Goal: Task Accomplishment & Management: Complete application form

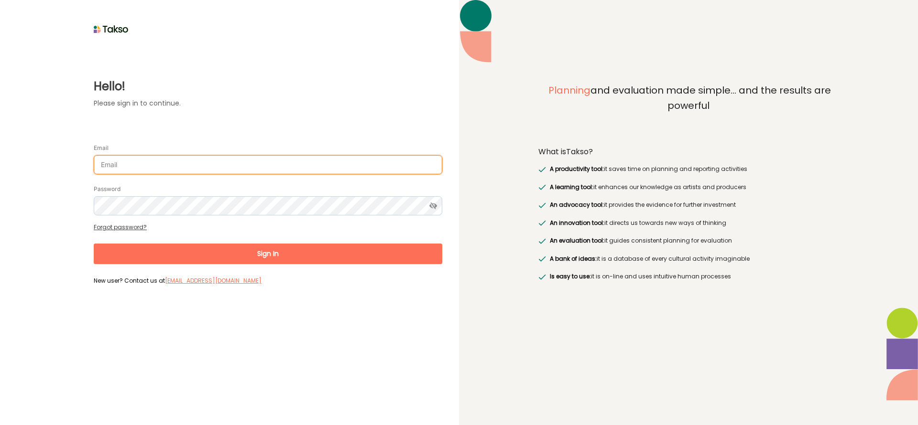
type input "[EMAIL_ADDRESS][DOMAIN_NAME]"
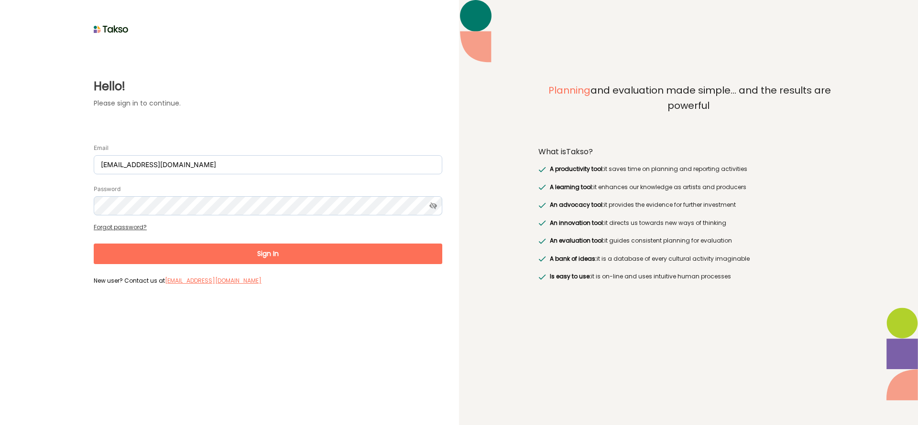
click at [272, 254] on button "Sign In" at bounding box center [268, 254] width 348 height 21
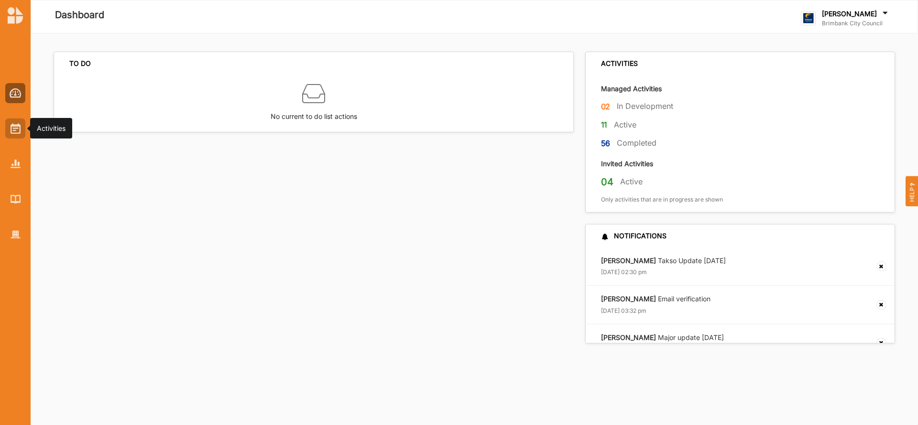
click at [20, 126] on img at bounding box center [16, 128] width 10 height 11
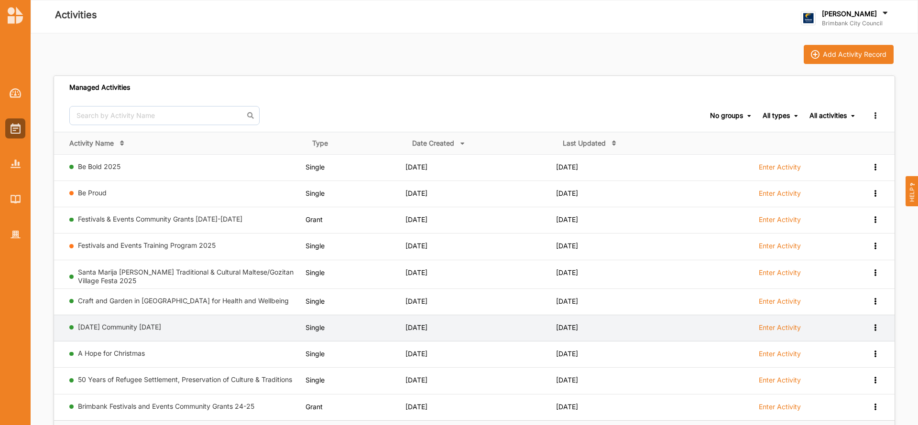
click at [777, 327] on label "Enter Activity" at bounding box center [780, 328] width 42 height 9
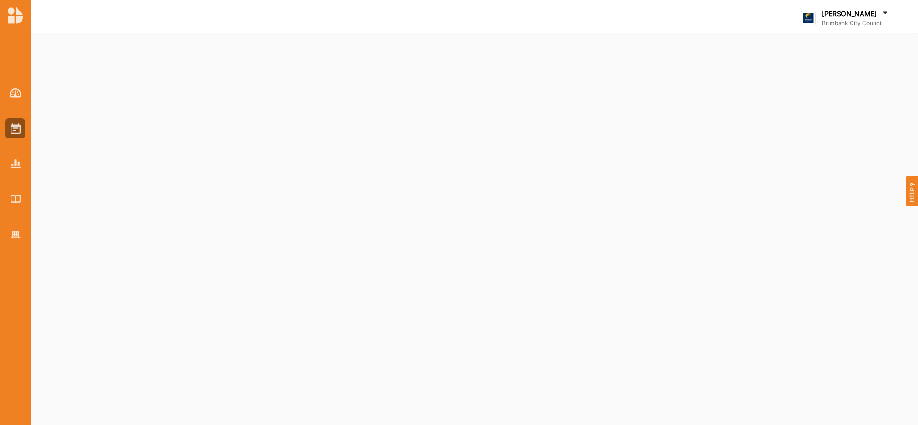
select select "2"
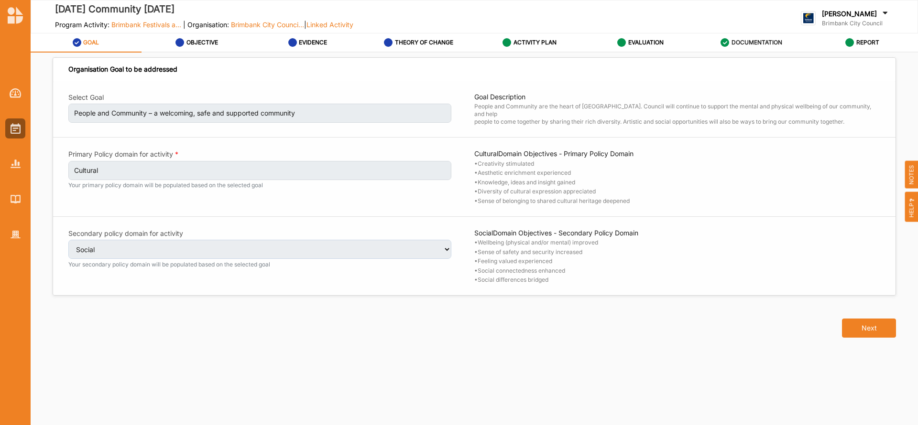
click at [757, 41] on label "DOCUMENTATION" at bounding box center [756, 43] width 51 height 8
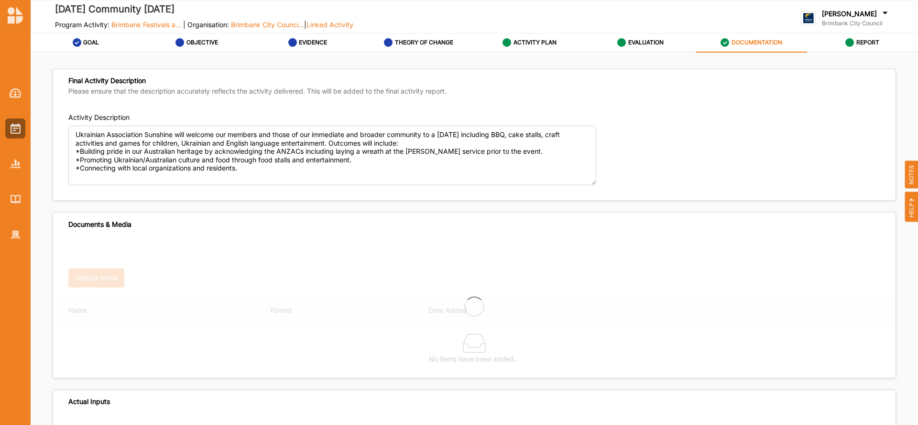
type textarea "Ukrainian Association Sunshine will welcome our members and those of our immedi…"
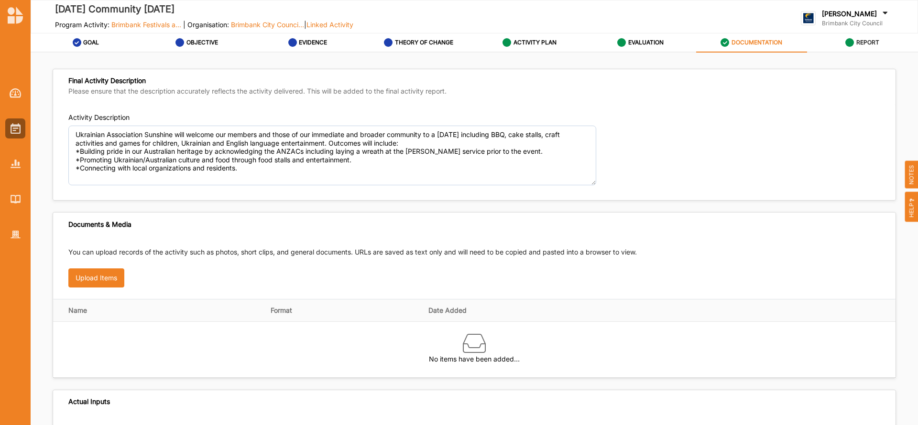
click at [870, 39] on label "REPORT" at bounding box center [867, 43] width 23 height 8
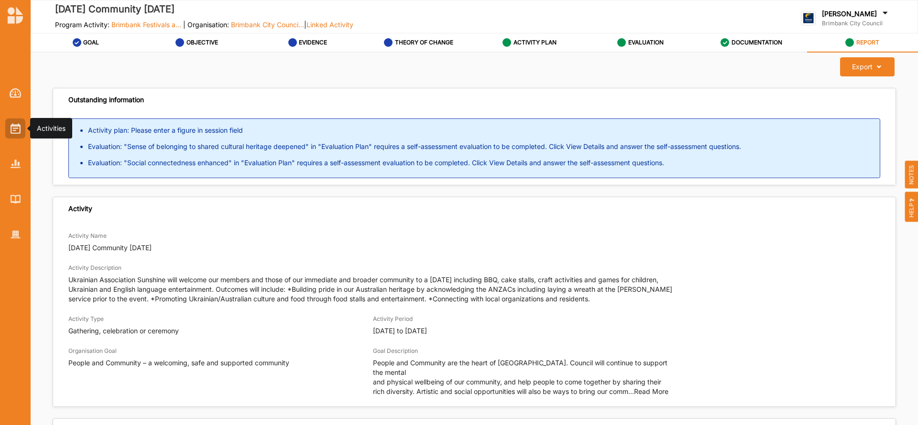
click at [13, 126] on img at bounding box center [16, 128] width 10 height 11
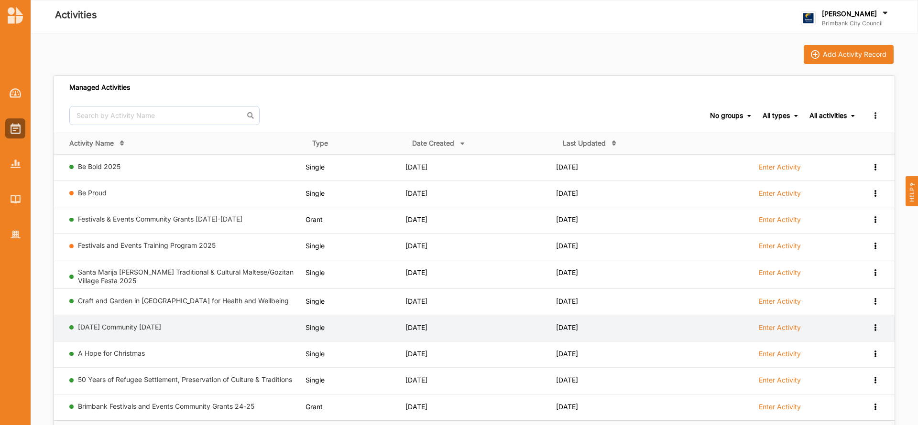
click at [874, 170] on icon at bounding box center [875, 166] width 8 height 7
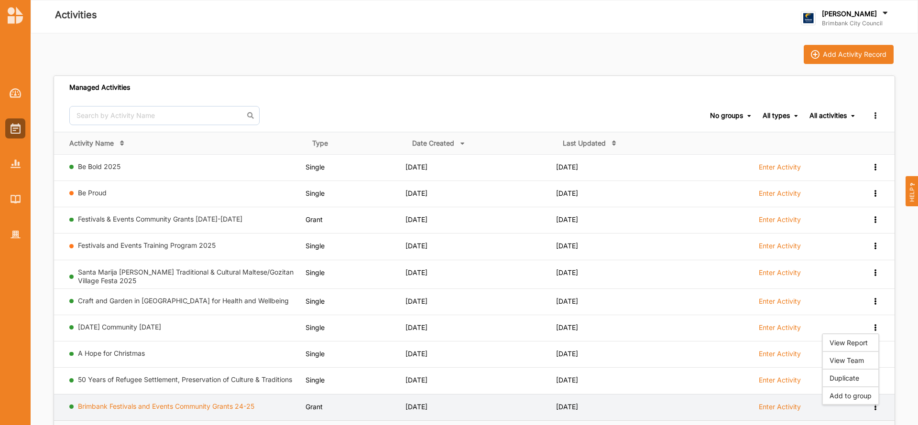
click at [235, 407] on link "Brimbank Festivals and Events Community Grants 24-25" at bounding box center [166, 407] width 176 height 8
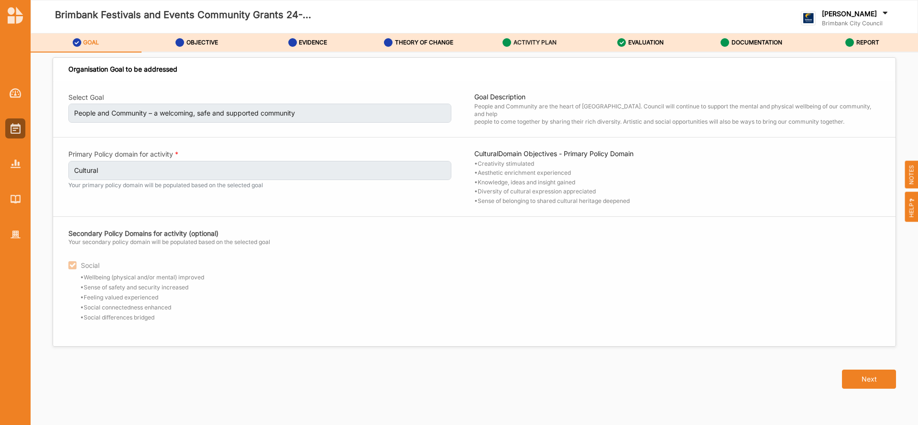
click at [543, 41] on label "ACTIVITY PLAN" at bounding box center [534, 43] width 43 height 8
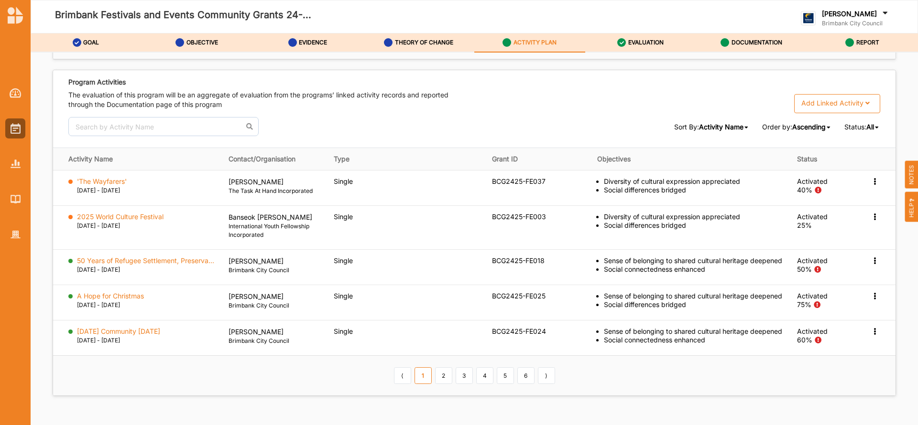
scroll to position [1434, 0]
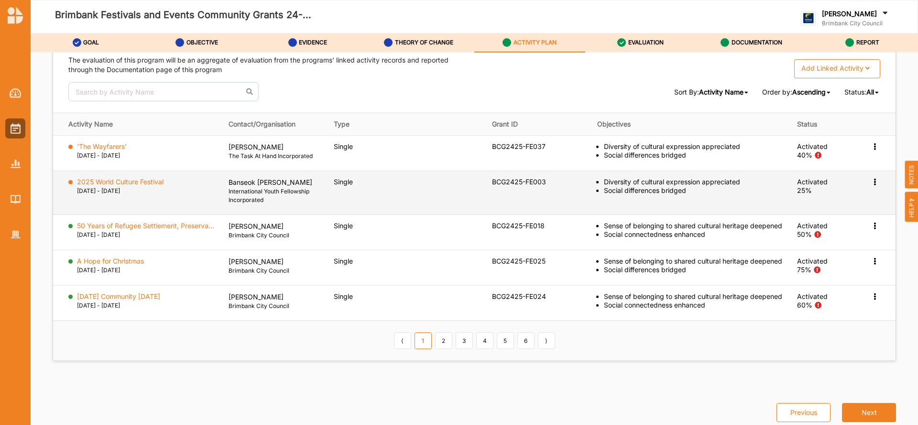
click at [871, 149] on icon at bounding box center [875, 145] width 8 height 7
click at [156, 181] on label "2025 World Culture Festival" at bounding box center [120, 182] width 87 height 9
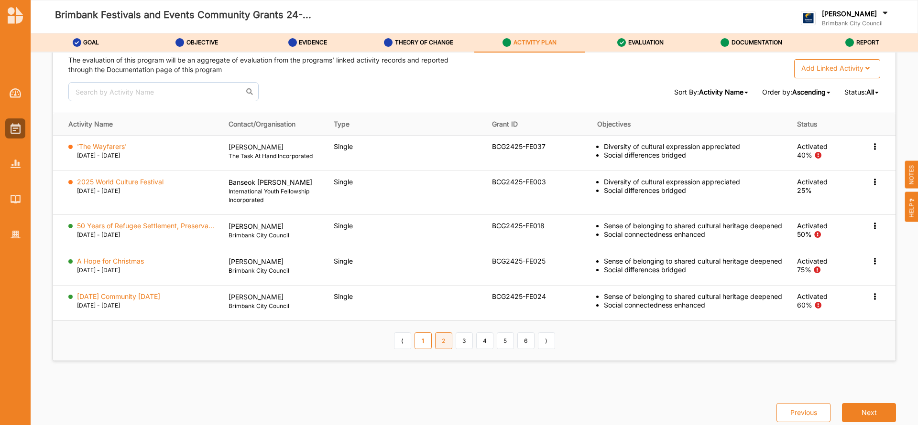
click at [445, 349] on link "2" at bounding box center [443, 341] width 17 height 16
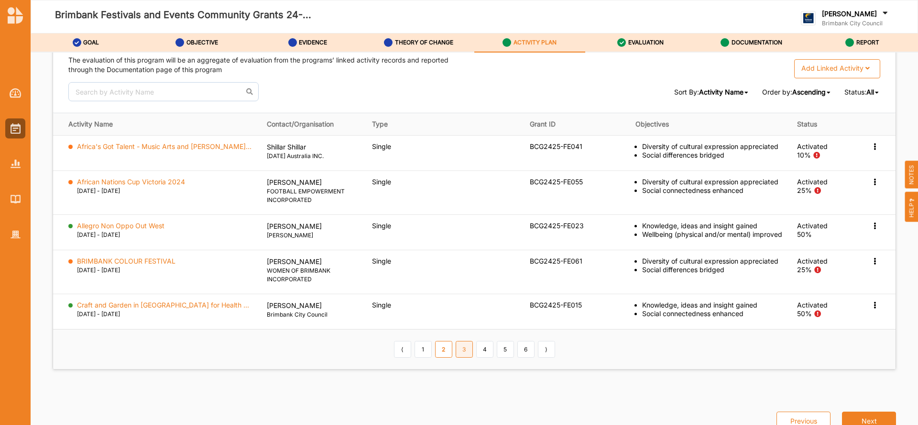
click at [465, 352] on link "3" at bounding box center [464, 349] width 17 height 16
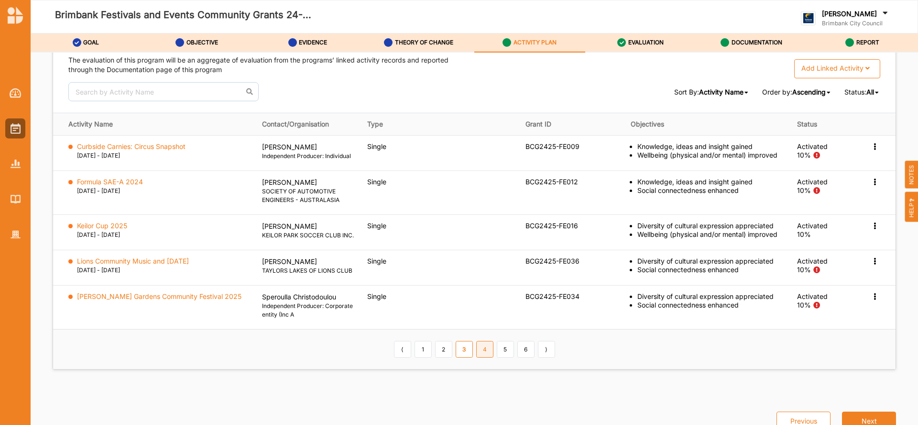
click at [484, 358] on link "4" at bounding box center [484, 349] width 17 height 16
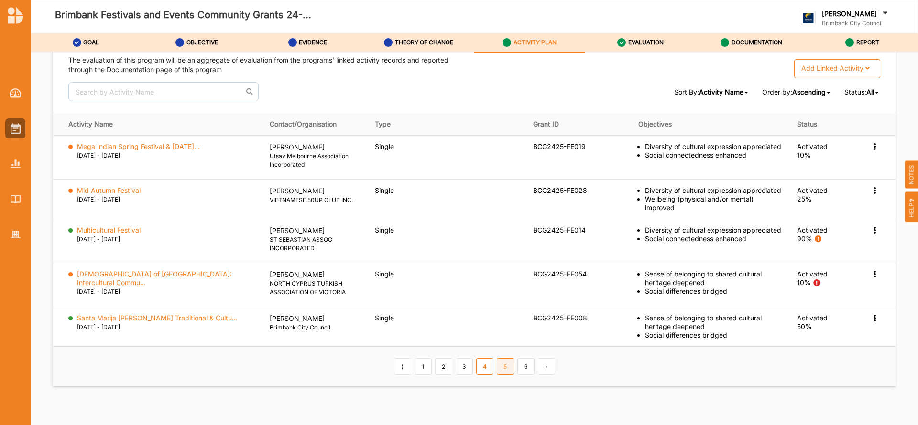
click at [500, 359] on link "5" at bounding box center [505, 367] width 17 height 16
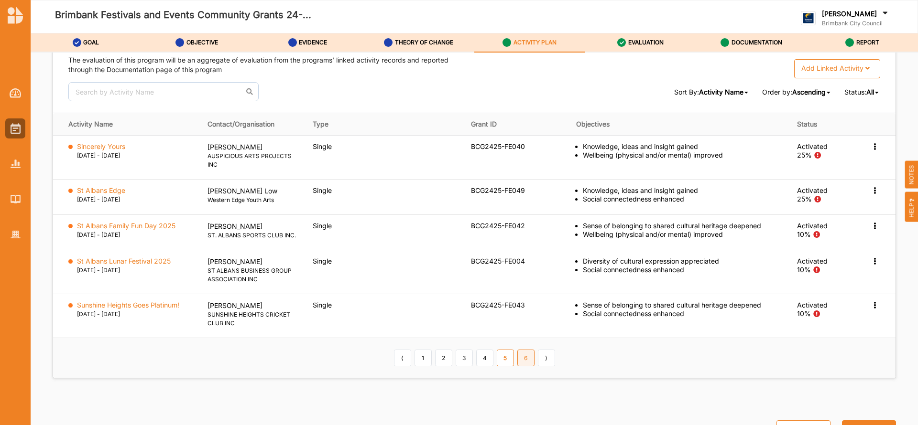
click at [526, 361] on link "6" at bounding box center [525, 358] width 17 height 16
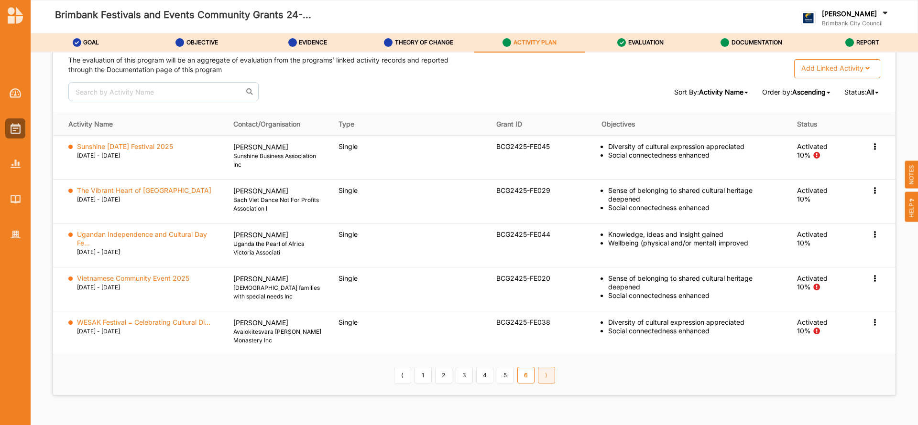
click at [544, 378] on link "⟩" at bounding box center [546, 375] width 17 height 16
click at [417, 377] on link "1" at bounding box center [422, 375] width 17 height 16
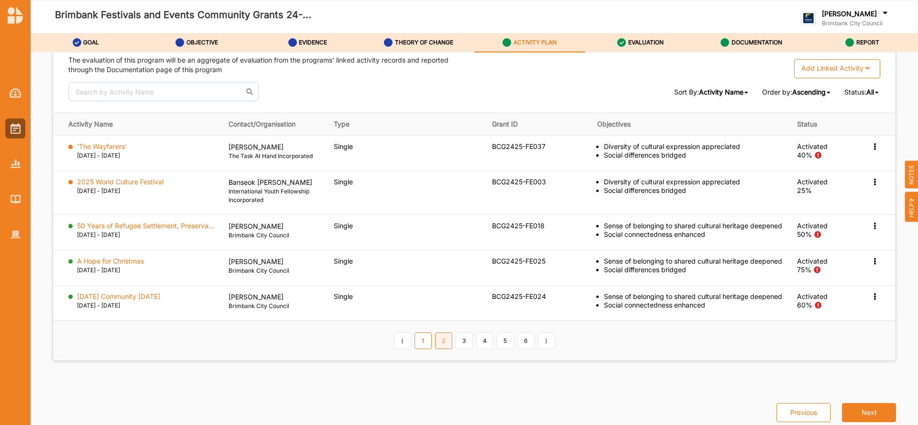
click at [443, 349] on link "2" at bounding box center [443, 341] width 17 height 16
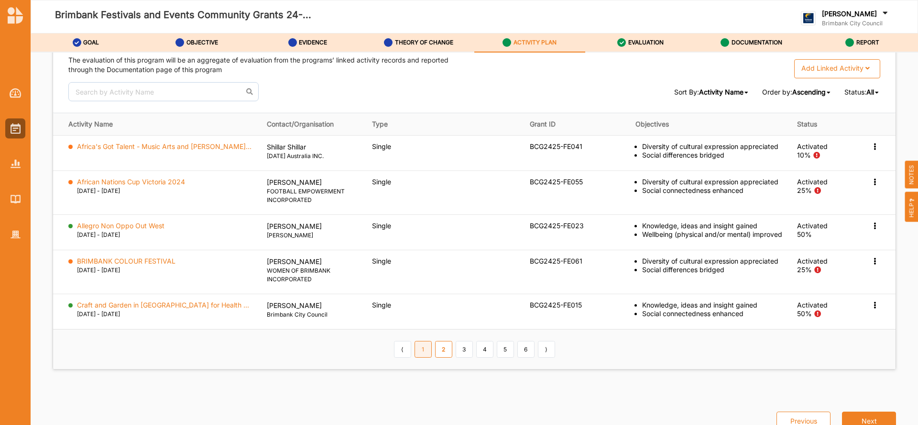
click at [422, 355] on link "1" at bounding box center [422, 349] width 17 height 16
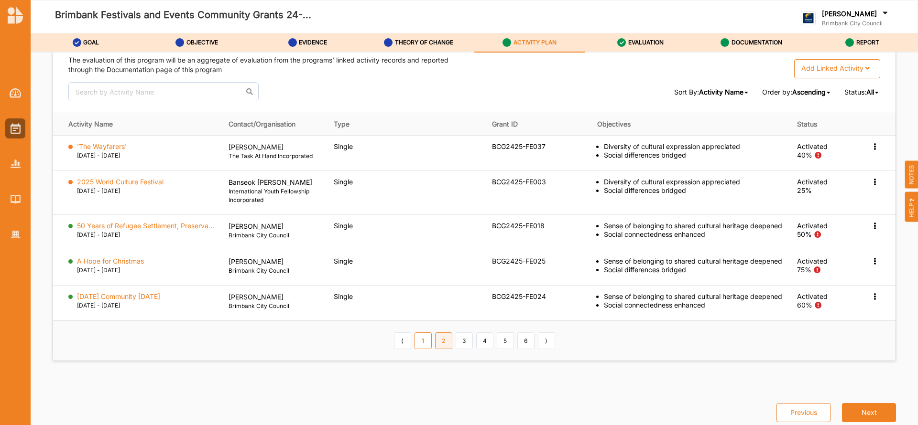
click at [440, 349] on link "2" at bounding box center [443, 341] width 17 height 16
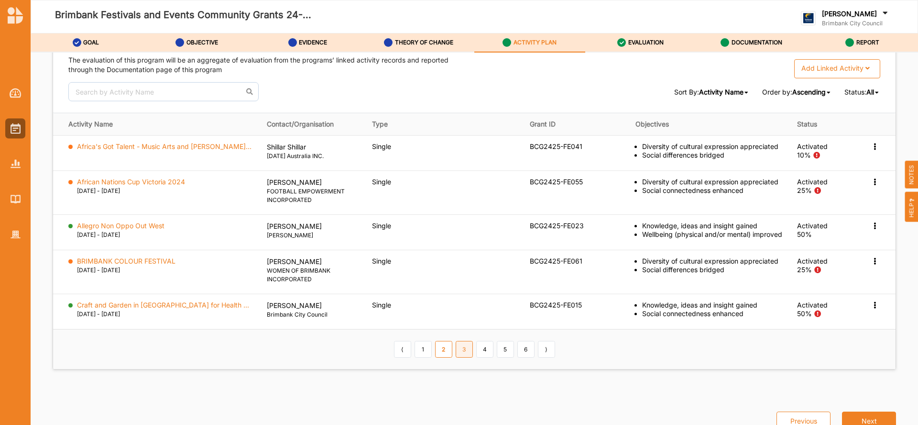
click at [462, 351] on link "3" at bounding box center [464, 349] width 17 height 16
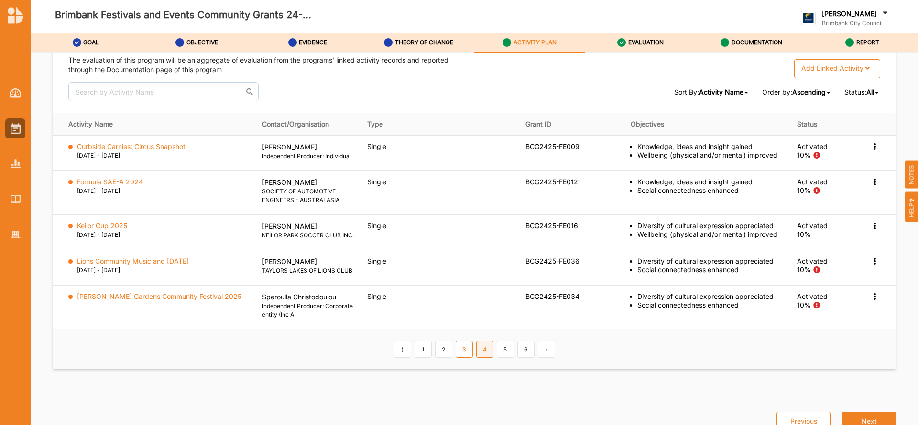
click at [481, 357] on link "4" at bounding box center [484, 349] width 17 height 16
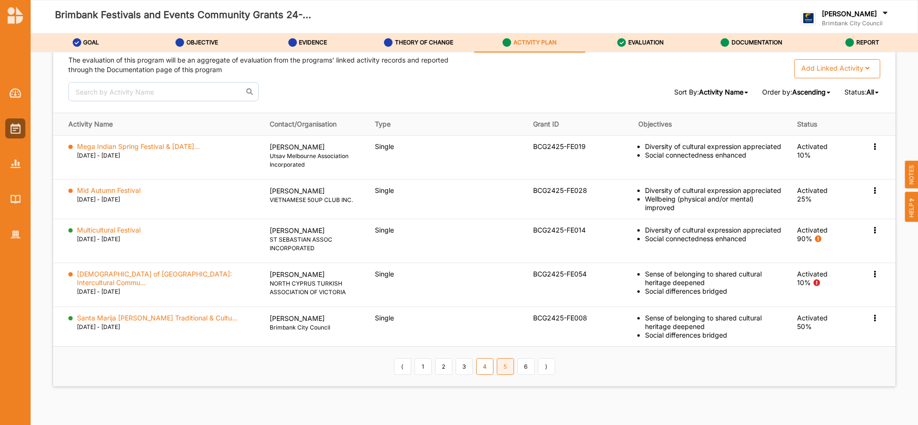
click at [501, 359] on link "5" at bounding box center [505, 367] width 17 height 16
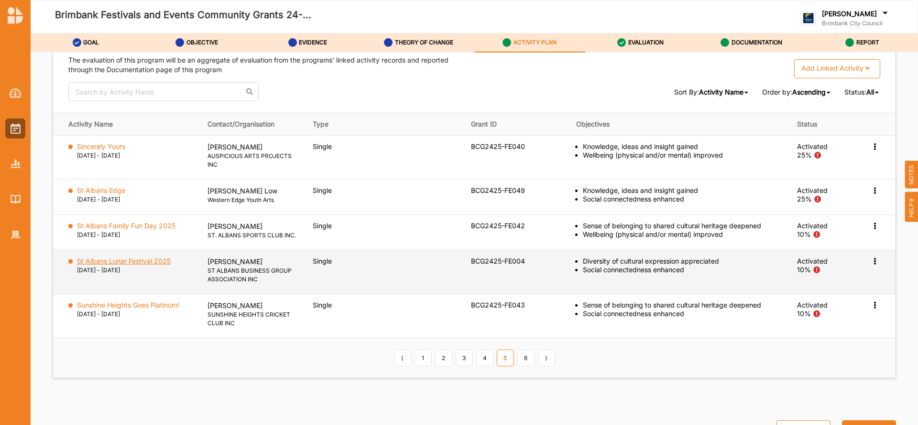
click at [125, 260] on label "St Albans Lunar Festival 2025" at bounding box center [124, 261] width 94 height 9
click at [871, 149] on icon at bounding box center [875, 145] width 8 height 7
click at [827, 314] on label "Change Ownership" at bounding box center [814, 318] width 60 height 9
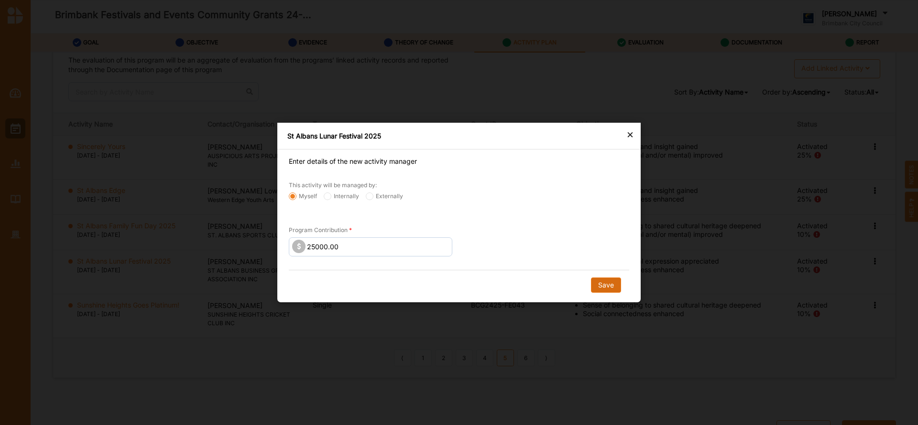
click at [606, 286] on button "Save" at bounding box center [606, 285] width 30 height 15
radio input "false"
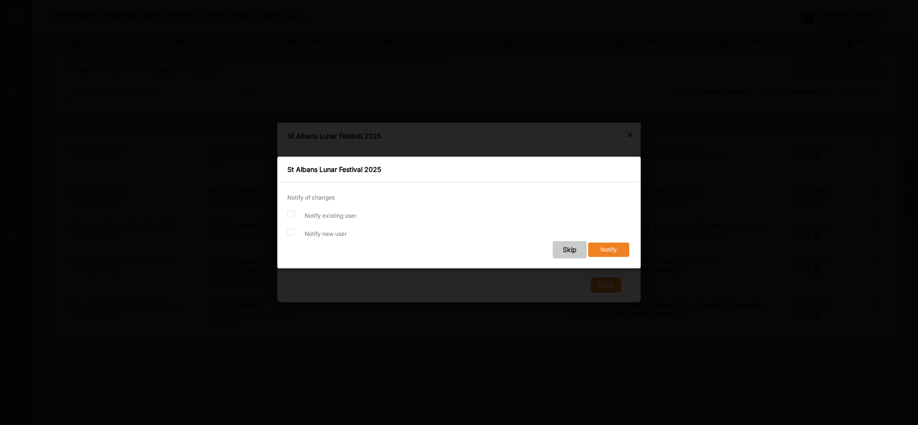
click at [566, 250] on button "Skip" at bounding box center [570, 249] width 34 height 17
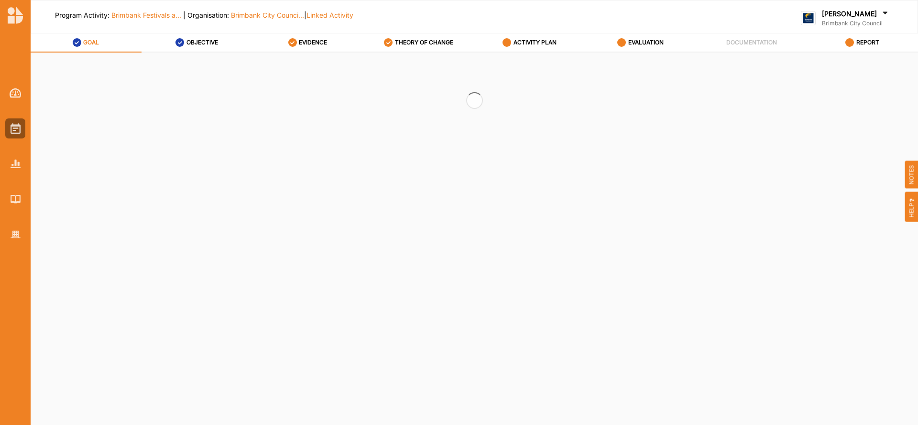
select select "2"
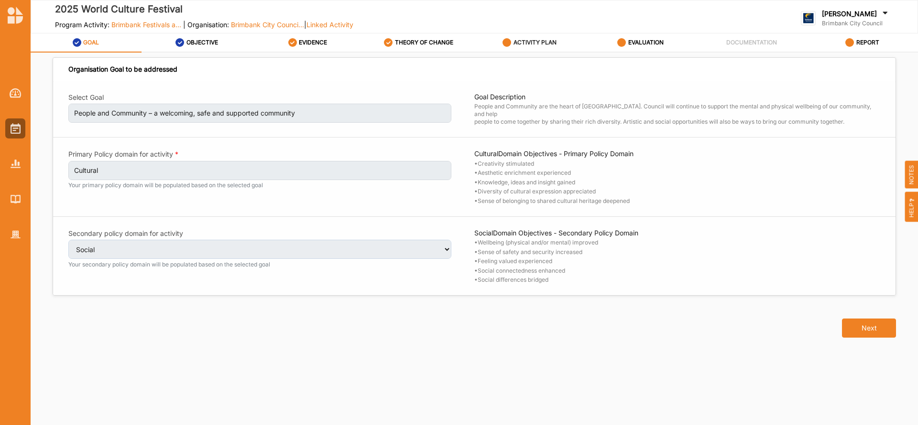
click at [546, 40] on label "ACTIVITY PLAN" at bounding box center [534, 43] width 43 height 8
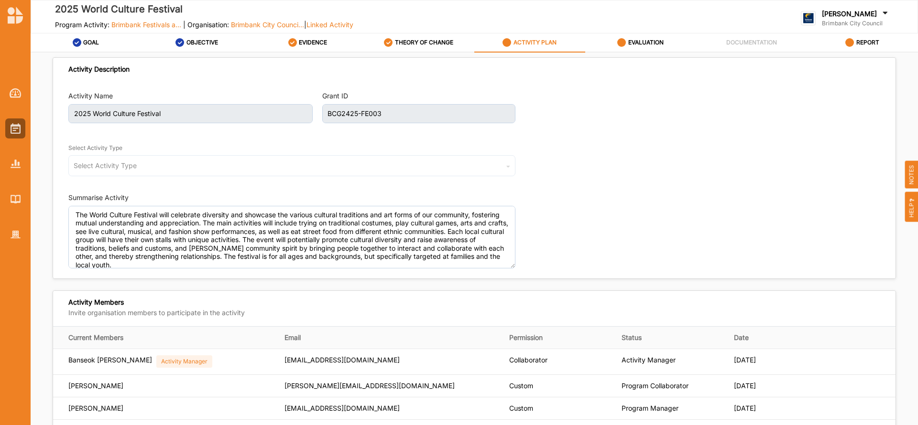
select select "2"
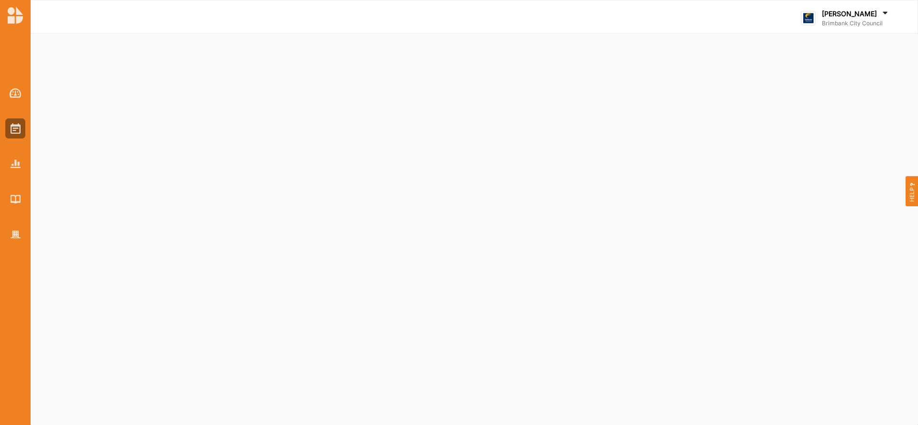
select select "2"
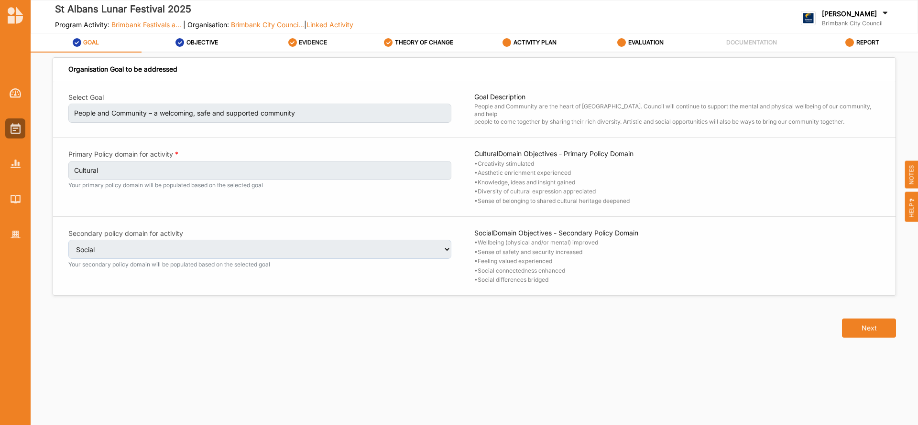
click at [319, 43] on label "EVIDENCE" at bounding box center [313, 43] width 28 height 8
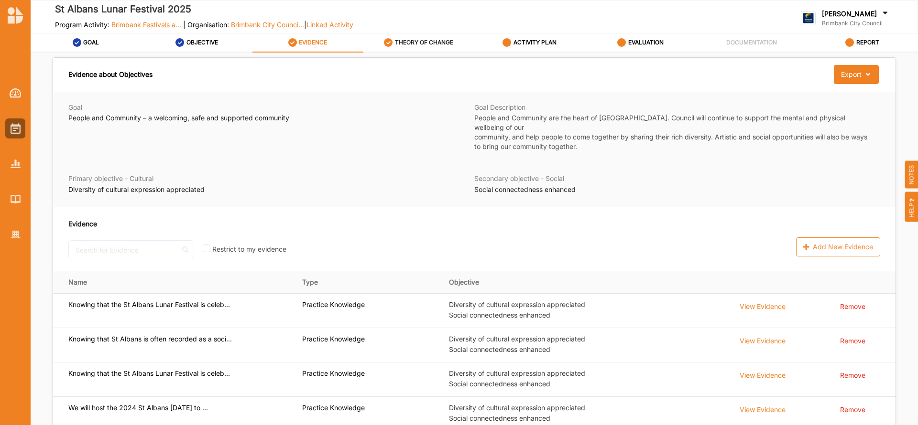
click at [404, 39] on label "THEORY OF CHANGE" at bounding box center [424, 43] width 58 height 8
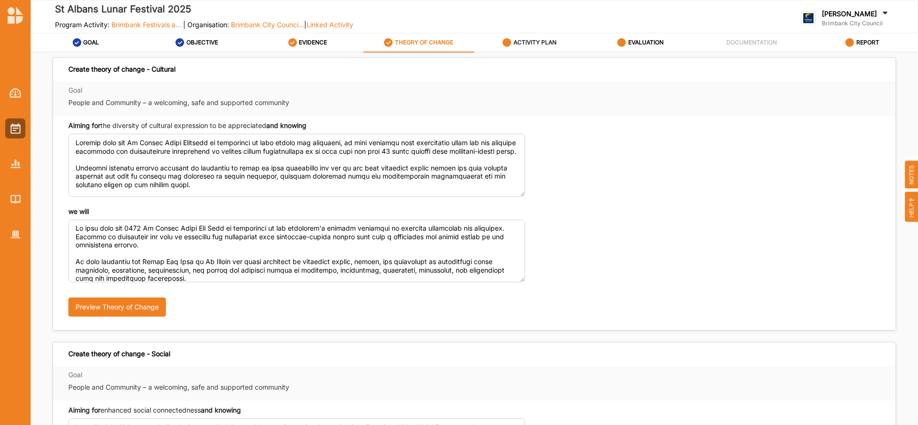
click at [537, 41] on label "ACTIVITY PLAN" at bounding box center [534, 43] width 43 height 8
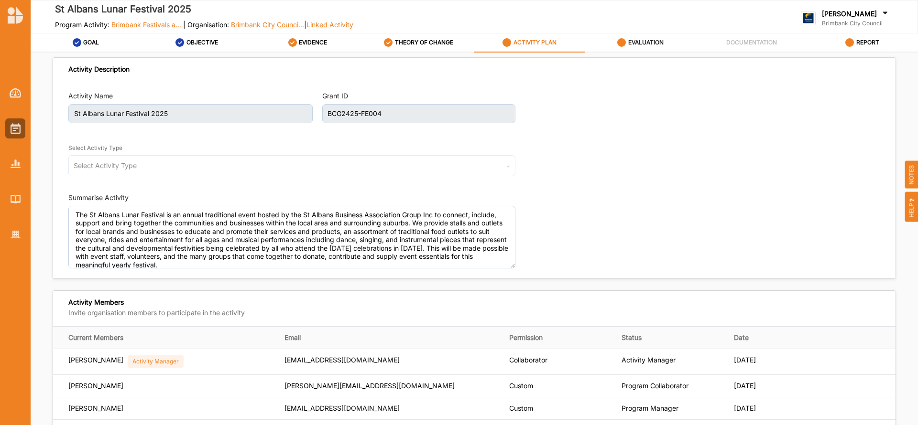
click at [643, 40] on label "EVALUATION" at bounding box center [645, 43] width 35 height 8
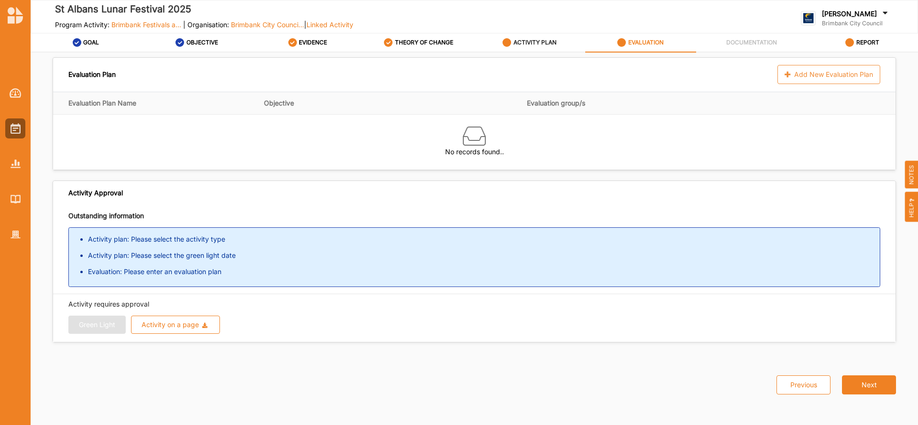
click at [531, 41] on label "ACTIVITY PLAN" at bounding box center [534, 43] width 43 height 8
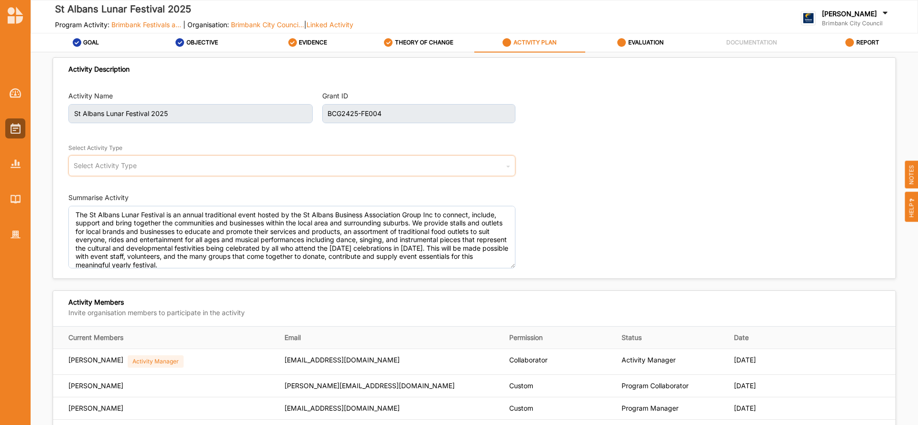
click at [112, 167] on div "Select Activity Type" at bounding box center [105, 166] width 63 height 7
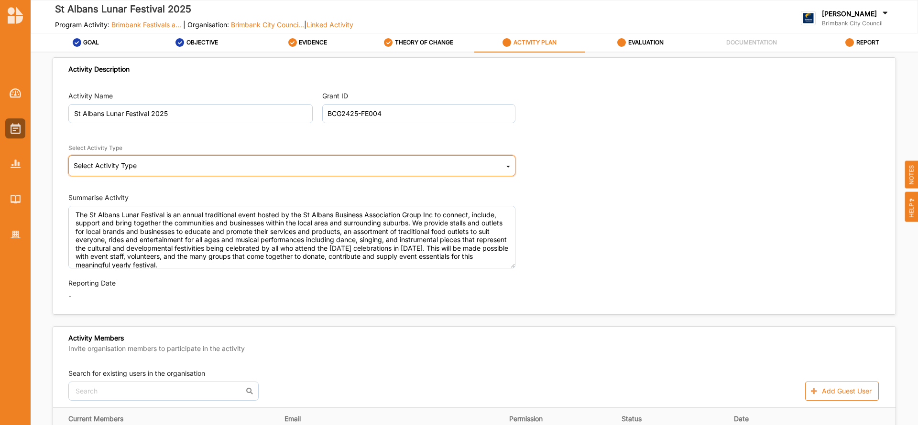
click at [506, 164] on icon at bounding box center [508, 168] width 4 height 19
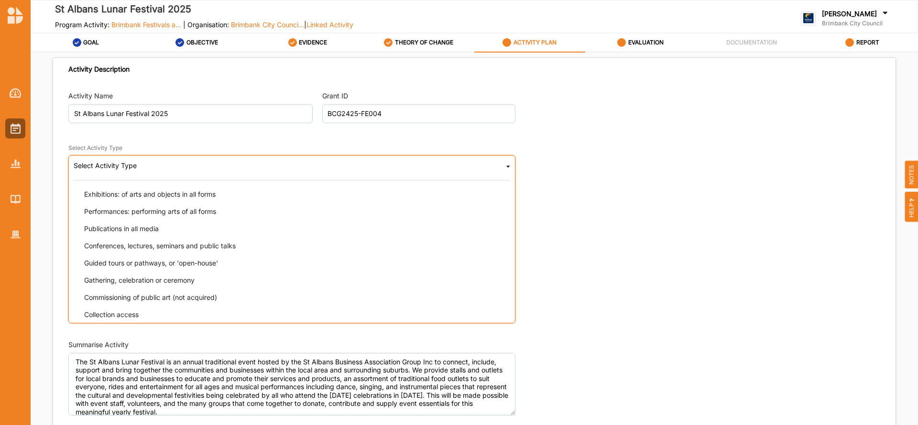
scroll to position [96, 0]
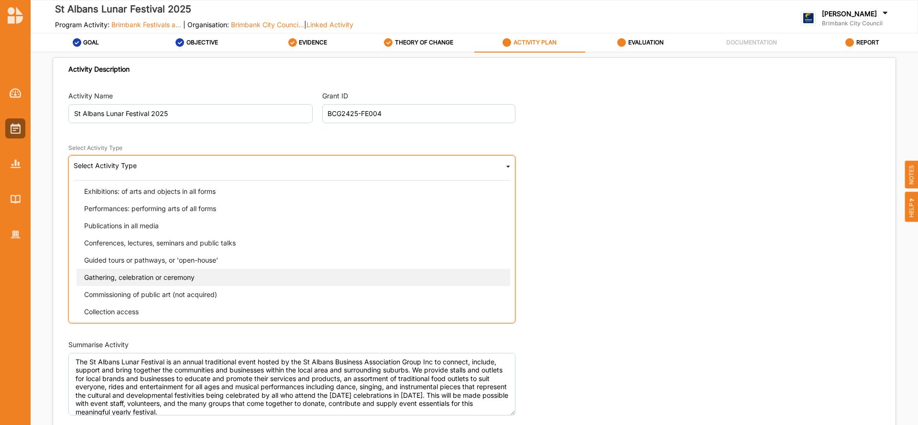
click at [141, 280] on span "Gathering, celebration or ceremony" at bounding box center [139, 277] width 110 height 8
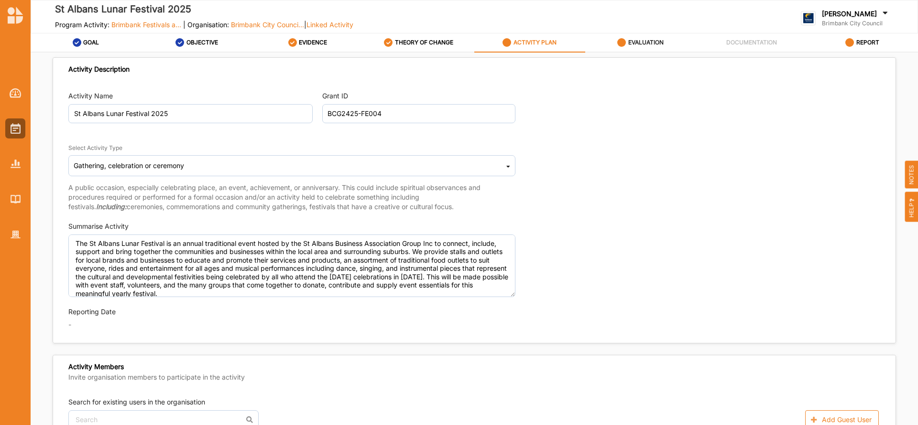
click at [634, 41] on label "EVALUATION" at bounding box center [645, 43] width 35 height 8
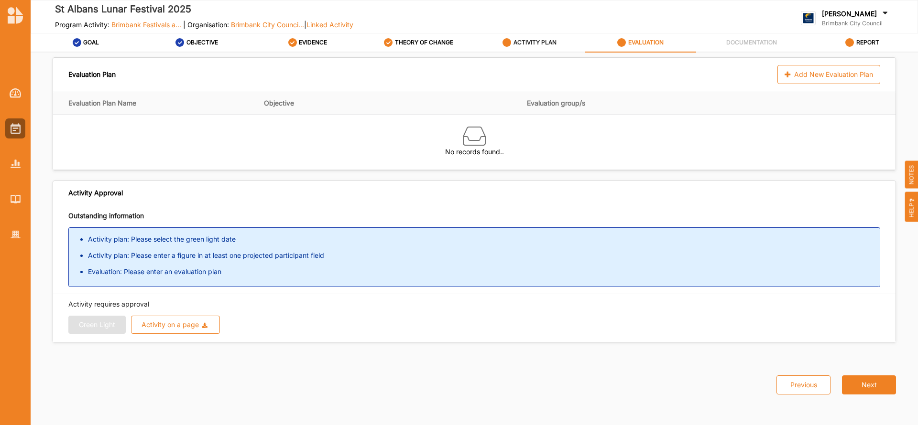
click at [534, 41] on label "ACTIVITY PLAN" at bounding box center [534, 43] width 43 height 8
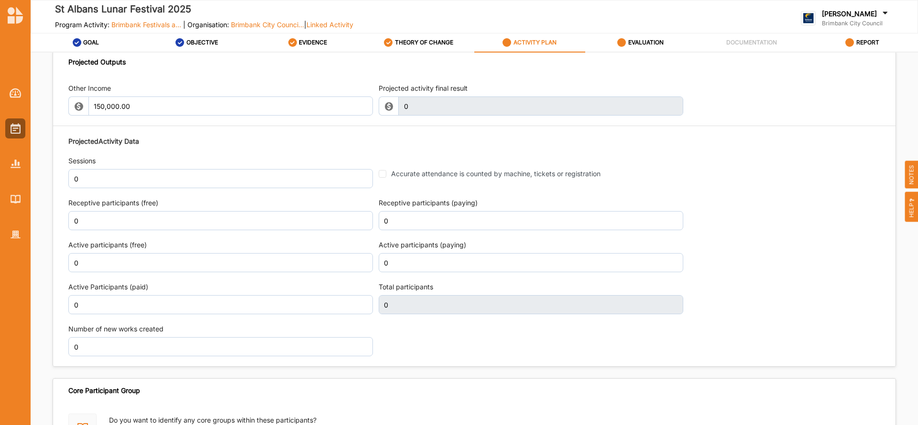
scroll to position [1113, 0]
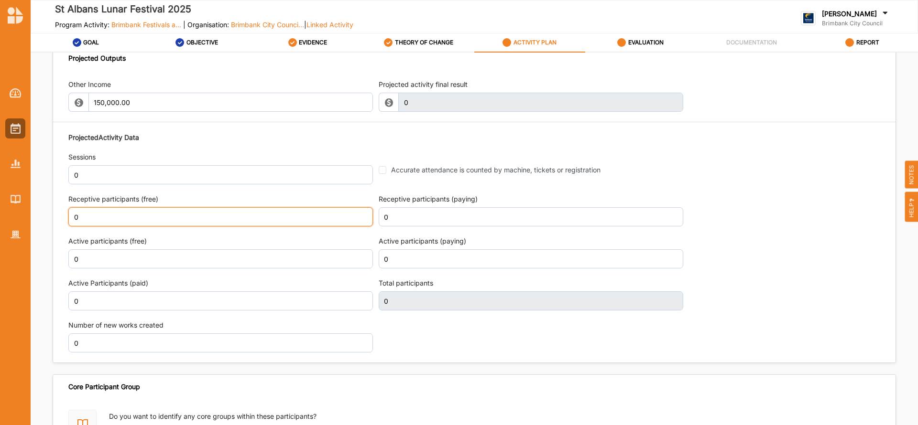
click at [87, 214] on input "0" at bounding box center [220, 216] width 305 height 19
type input "40,000"
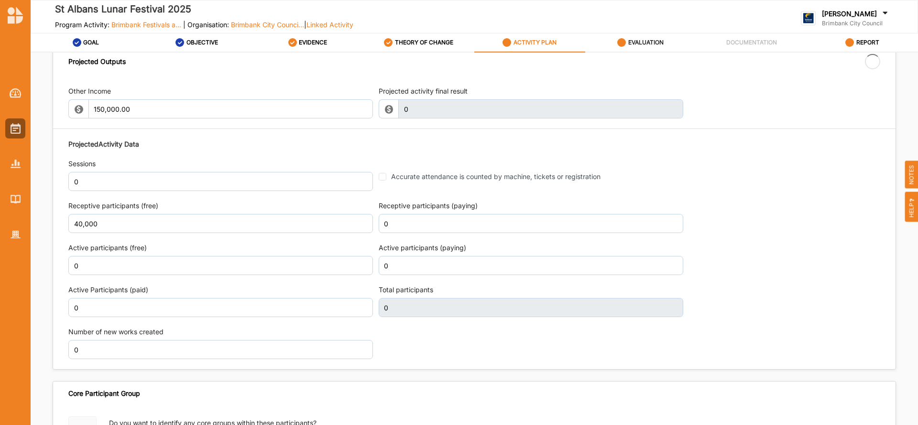
click at [639, 43] on label "EVALUATION" at bounding box center [645, 43] width 35 height 8
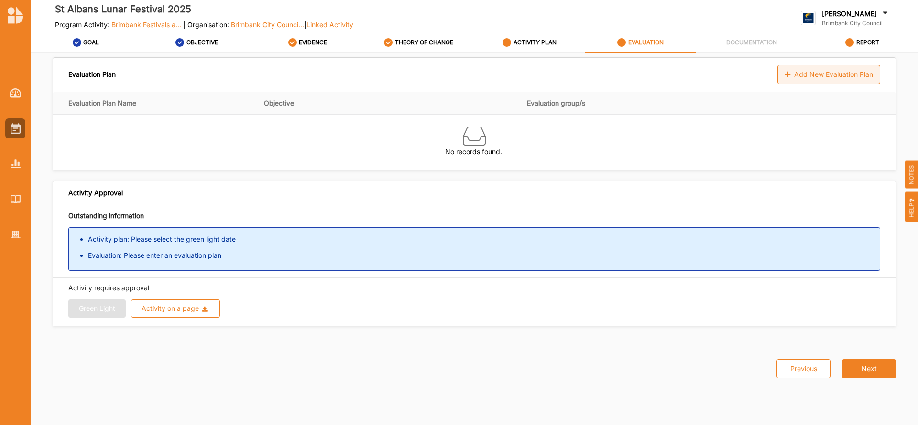
click at [797, 74] on div "Add New Evaluation Plan" at bounding box center [828, 74] width 103 height 19
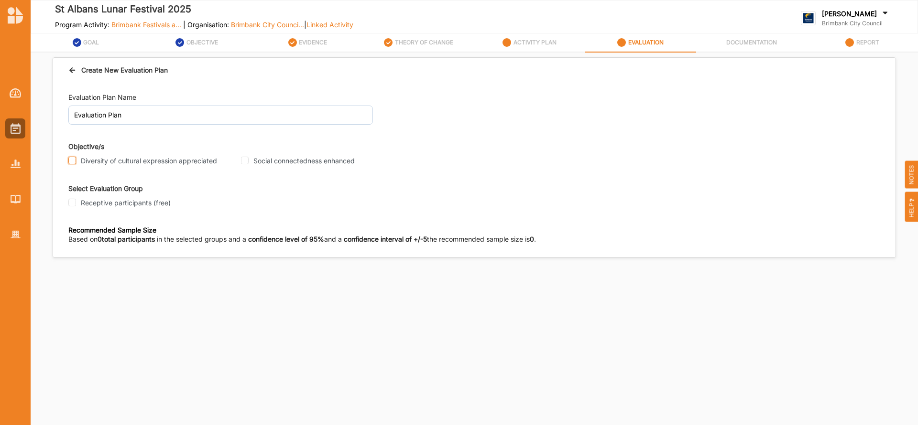
click at [70, 161] on input "Diversity of cultural expression appreciated" at bounding box center [72, 161] width 8 height 8
checkbox input "true"
click at [247, 160] on input "Social connectedness enhanced" at bounding box center [245, 161] width 8 height 8
checkbox input "true"
click at [226, 288] on input "Self-assessed" at bounding box center [227, 287] width 8 height 8
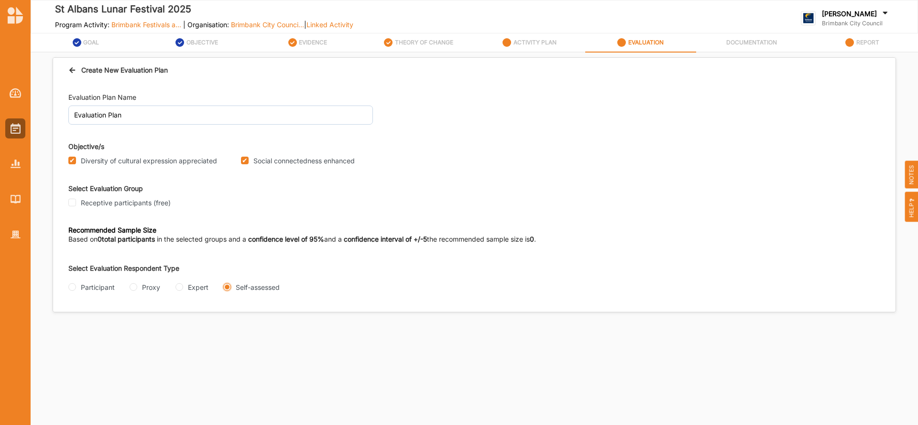
radio input "true"
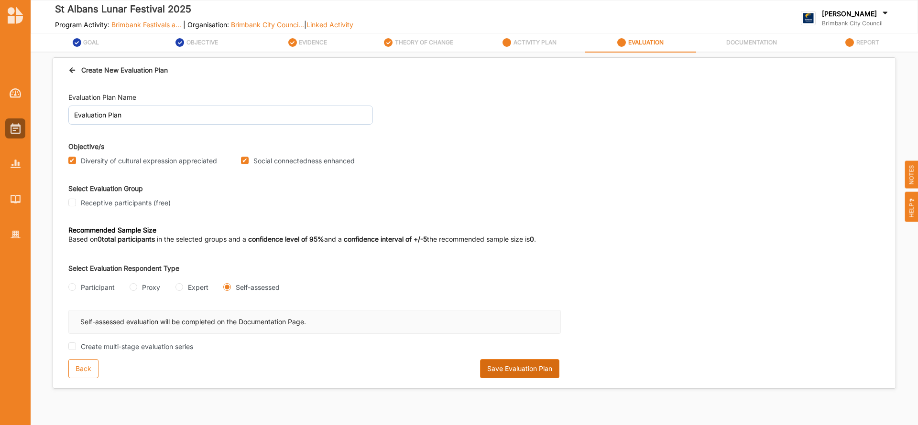
click at [522, 370] on button "Save Evaluation Plan" at bounding box center [519, 368] width 79 height 19
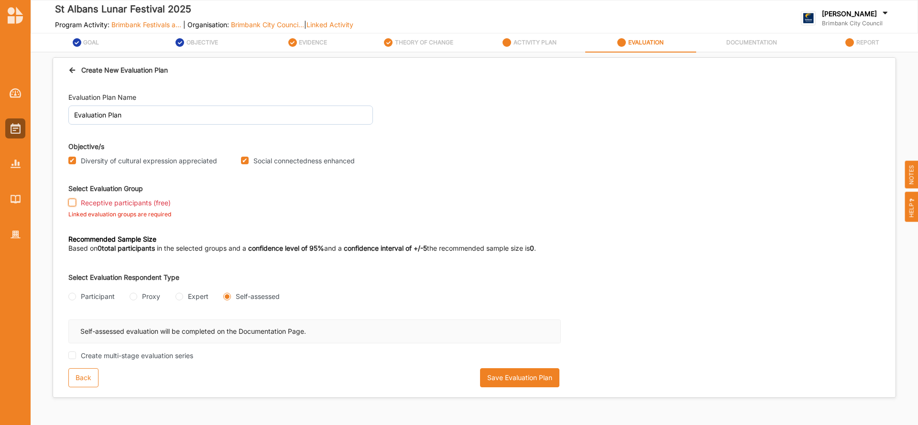
click at [75, 203] on input "Receptive participants (free)" at bounding box center [72, 203] width 8 height 8
checkbox input "true"
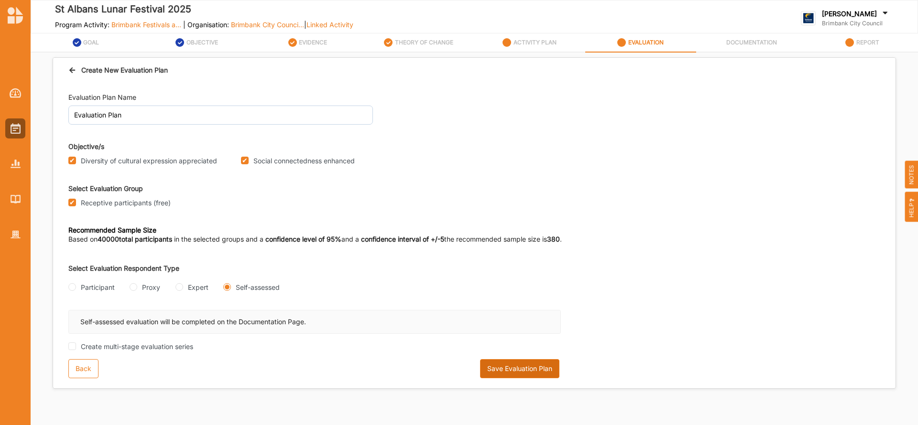
click at [516, 372] on button "Save Evaluation Plan" at bounding box center [519, 368] width 79 height 19
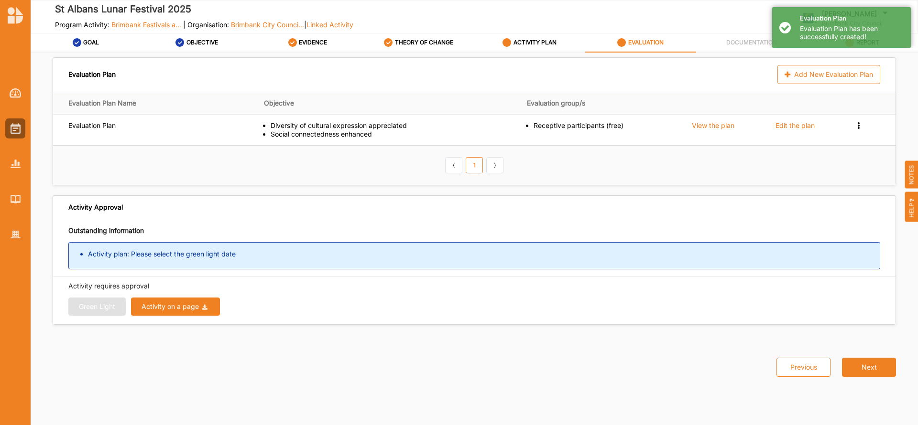
click at [169, 304] on div "Activity on a page" at bounding box center [169, 307] width 57 height 7
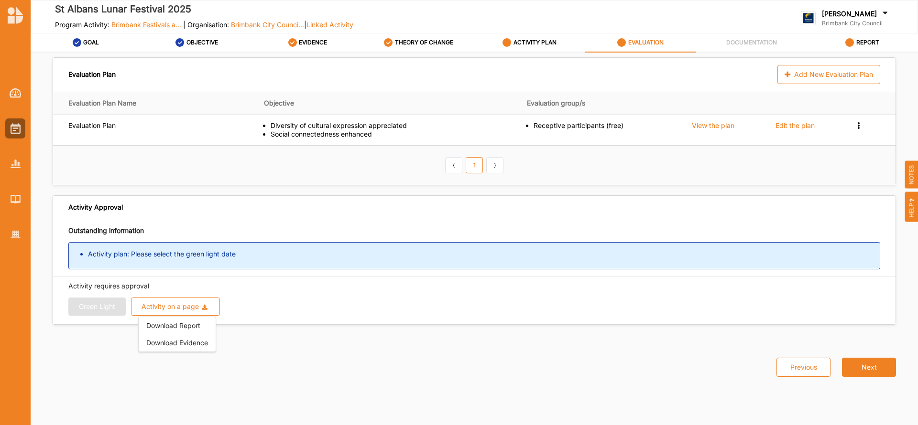
click at [300, 312] on div "Green Light Activity on a page Download Report Download Evidence" at bounding box center [474, 307] width 812 height 18
click at [527, 44] on label "ACTIVITY PLAN" at bounding box center [534, 43] width 43 height 8
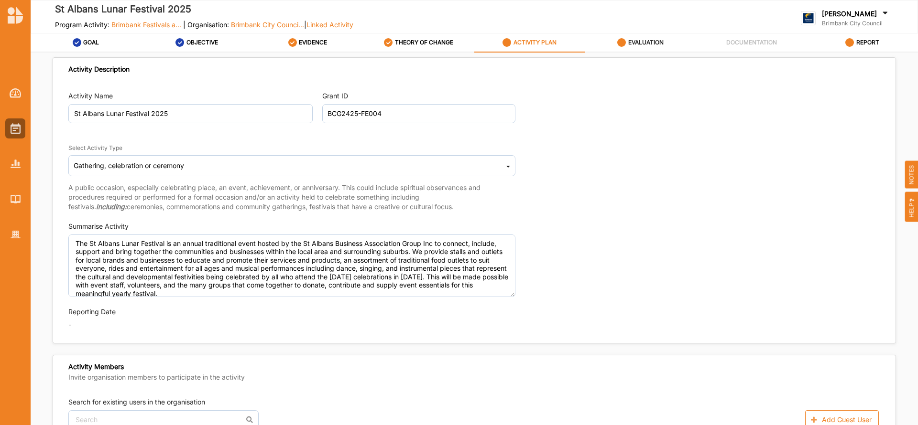
click at [644, 41] on label "EVALUATION" at bounding box center [645, 43] width 35 height 8
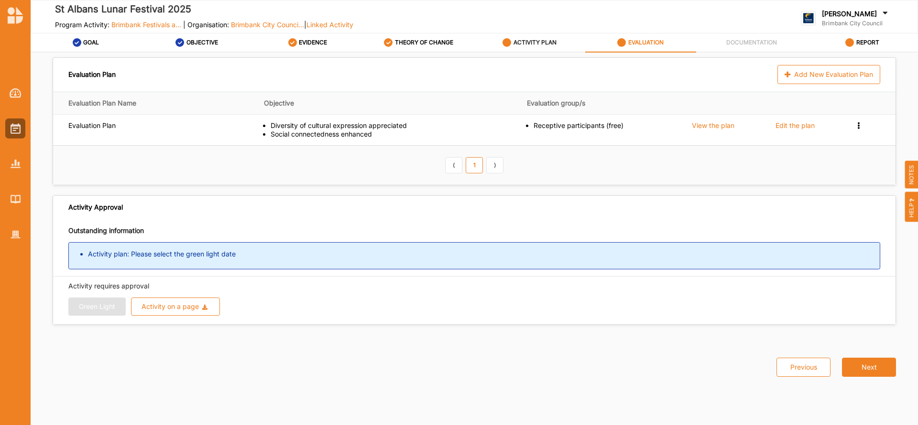
click at [531, 40] on label "ACTIVITY PLAN" at bounding box center [534, 43] width 43 height 8
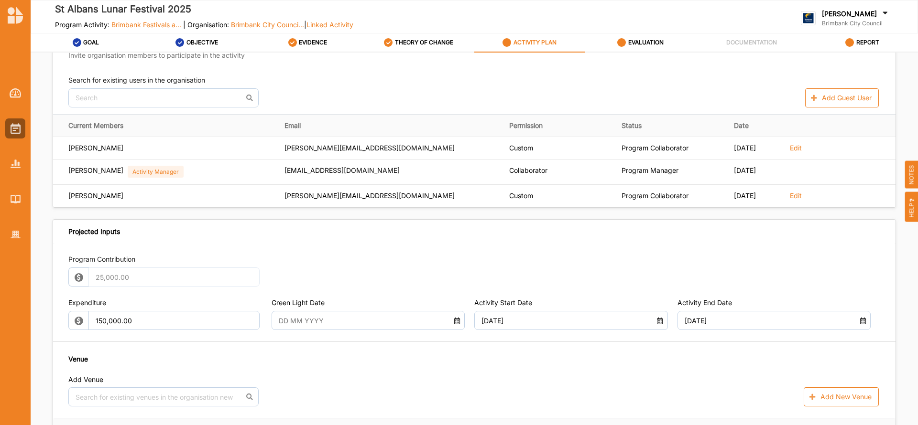
scroll to position [361, 0]
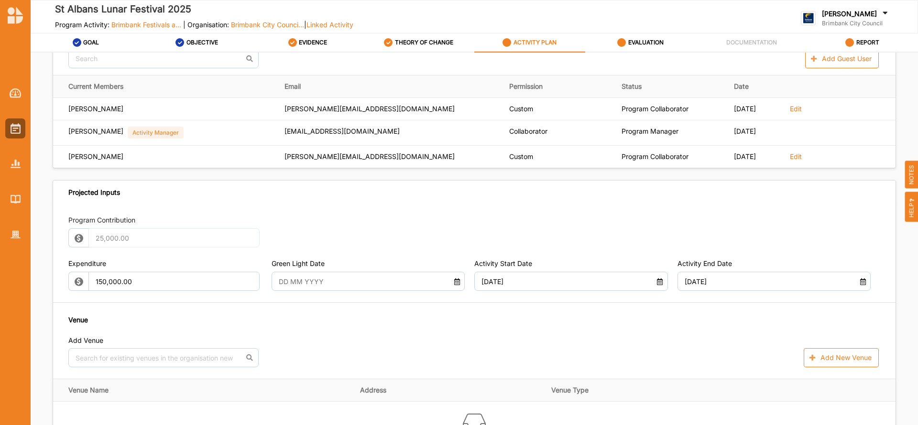
click at [455, 284] on icon at bounding box center [457, 280] width 8 height 7
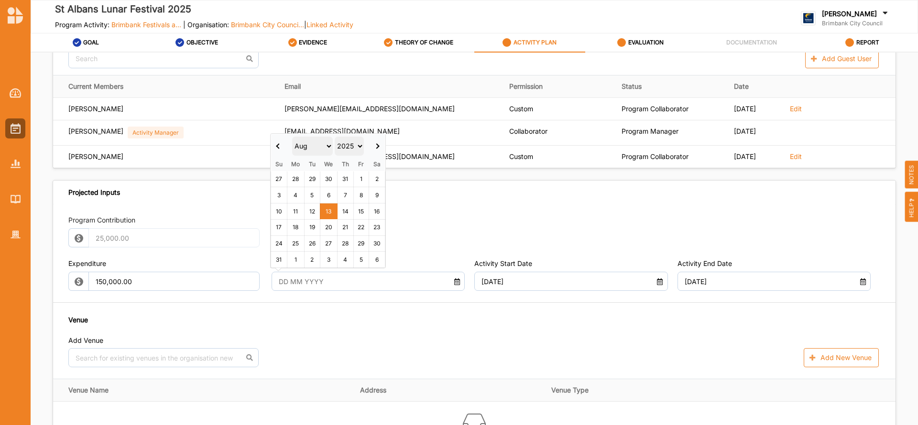
click at [324, 146] on select "Jan Feb Mar Apr May Jun [DATE] Aug Sep Oct Nov Dec" at bounding box center [312, 146] width 41 height 19
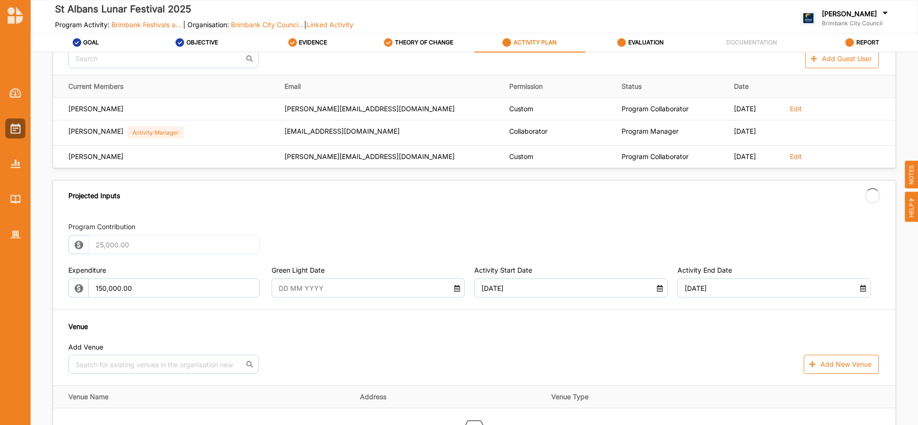
type input "[DATE]"
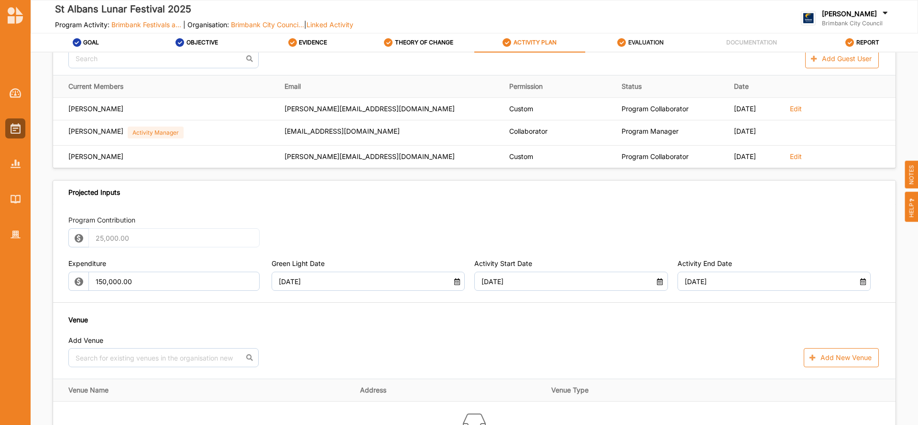
click at [640, 40] on label "EVALUATION" at bounding box center [645, 43] width 35 height 8
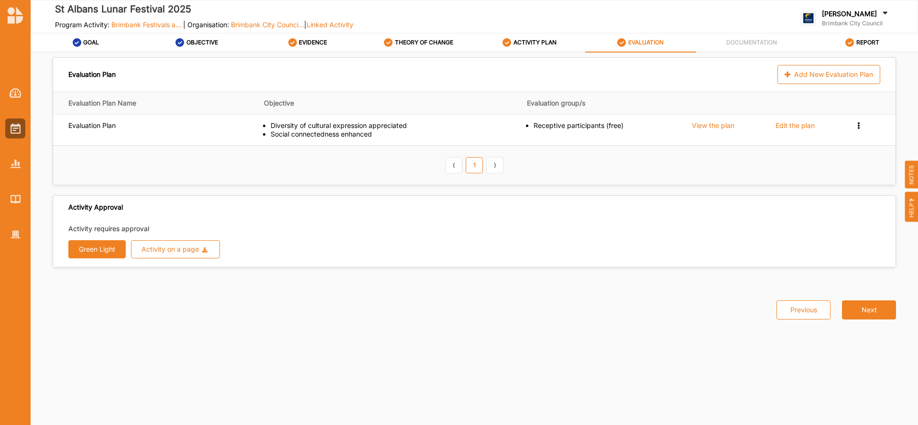
click at [94, 248] on button "Green Light" at bounding box center [96, 249] width 57 height 18
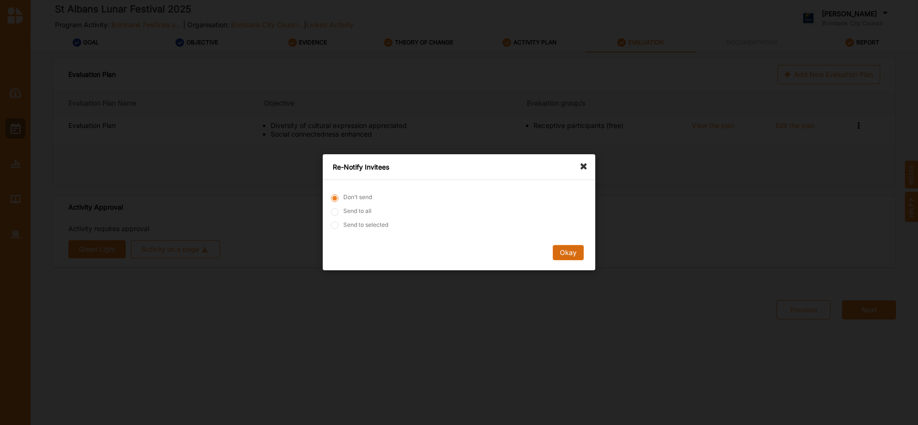
click at [556, 253] on button "Okay" at bounding box center [568, 253] width 31 height 15
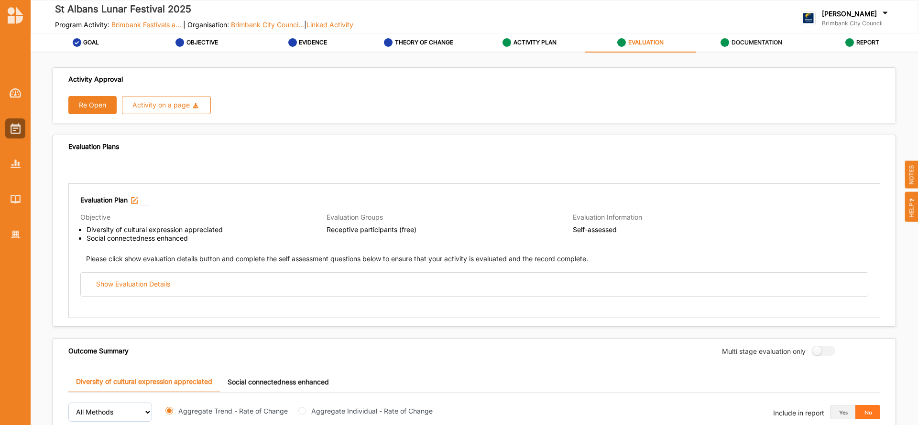
click at [751, 42] on label "DOCUMENTATION" at bounding box center [756, 43] width 51 height 8
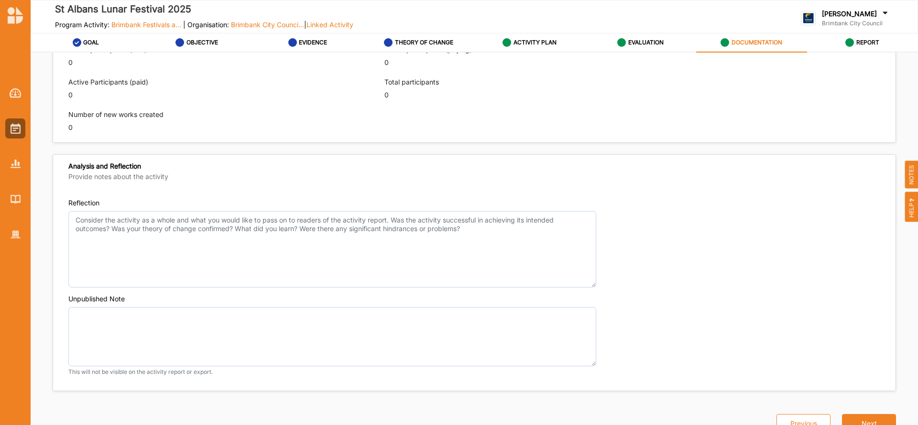
scroll to position [653, 0]
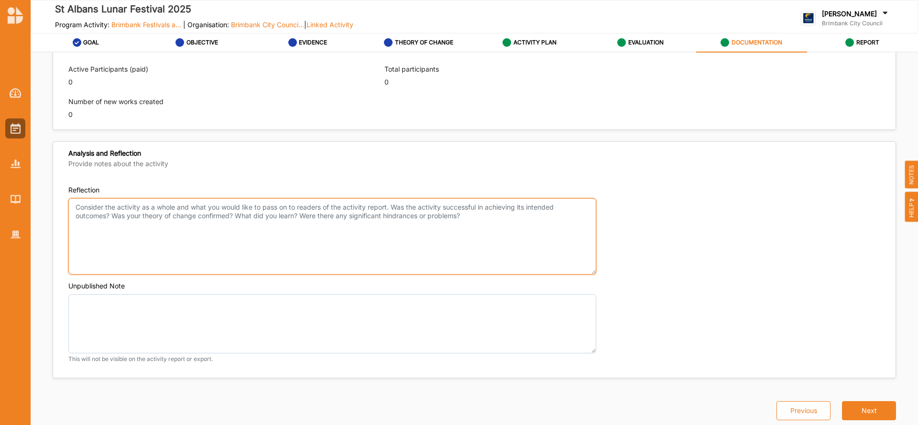
click at [123, 211] on textarea "Reflection" at bounding box center [332, 236] width 528 height 76
paste textarea "OUTCOMES ACHIEVED ACTIVITIES NEW INITIATIVES CHANGES MADE TARGET AUDIENCE HIGHL…"
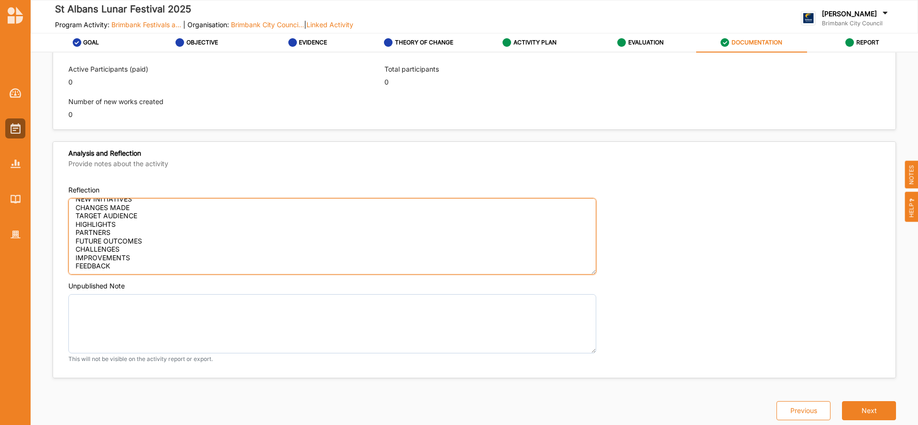
scroll to position [0, 0]
click at [163, 209] on textarea "OUTCOMES ACHIEVED ACTIVITIES NEW INITIATIVES CHANGES MADE TARGET AUDIENCE HIGHL…" at bounding box center [332, 236] width 528 height 76
paste textarea "The event bought together 50,000 people from across [GEOGRAPHIC_DATA]'s North W…"
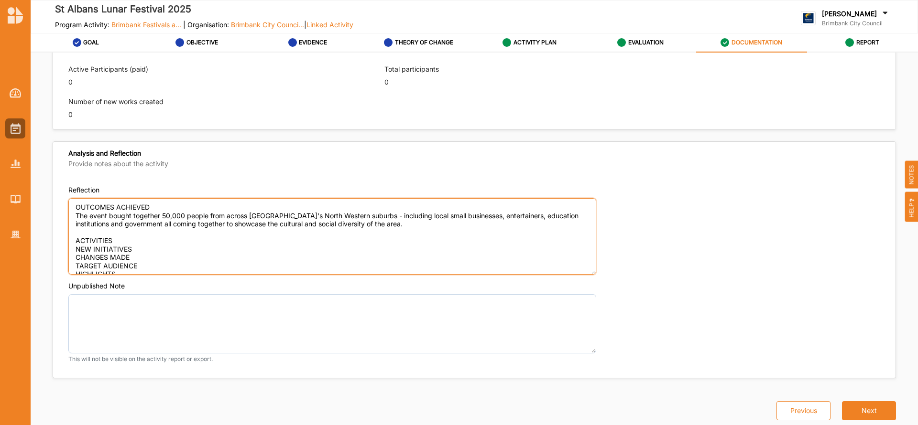
click at [118, 238] on textarea "OUTCOMES ACHIEVED The event bought together 50,000 people from across [GEOGRAPH…" at bounding box center [332, 236] width 528 height 76
paste textarea "The event hosted traditional performances, such as the Lion Dances, food, music…"
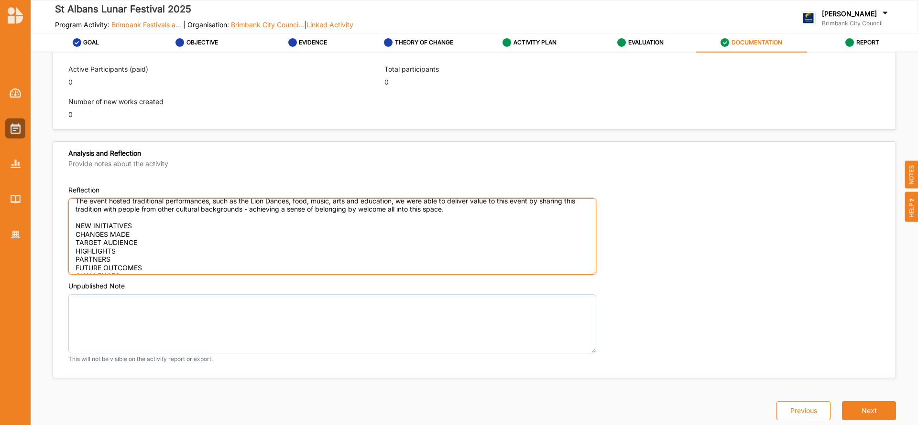
scroll to position [49, 0]
click at [140, 224] on textarea "OUTCOMES ACHIEVED The event bought together 50,000 people from across [GEOGRAPH…" at bounding box center [332, 236] width 528 height 76
paste textarea "Yes - on out second stage, we welcomed local artists. Normally we would have pa…"
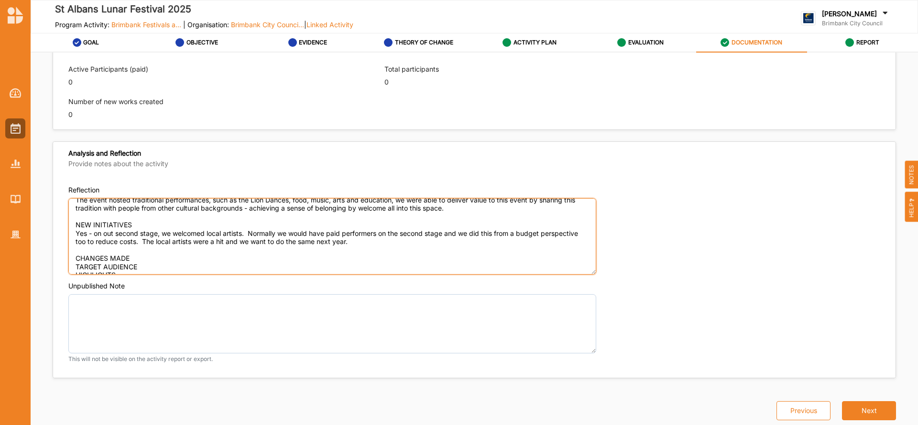
click at [139, 258] on textarea "OUTCOMES ACHIEVED The event bought together 50,000 people from across [GEOGRAPH…" at bounding box center [332, 236] width 528 height 76
paste textarea "Event layout - to ensure our food and beverage stalls confirmed with local and …"
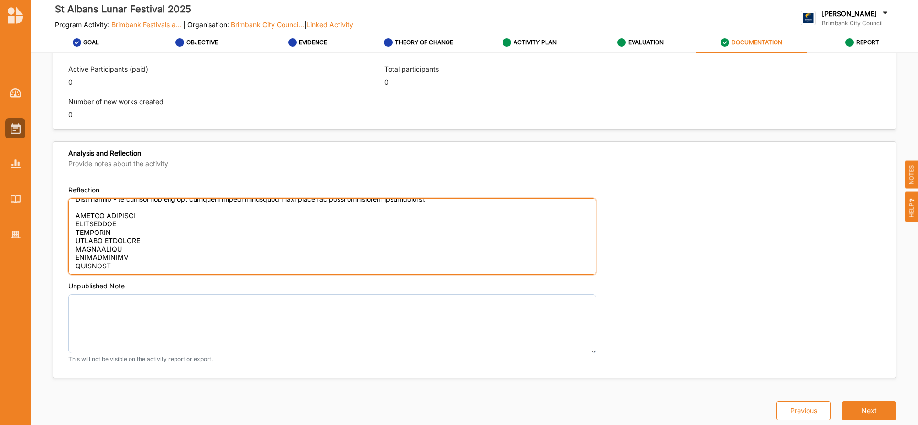
scroll to position [124, 0]
click at [150, 210] on textarea "Reflection" at bounding box center [332, 236] width 528 height 76
paste textarea "As well as targeting neighbouring groups of all ethnicities and backgrounds wit…"
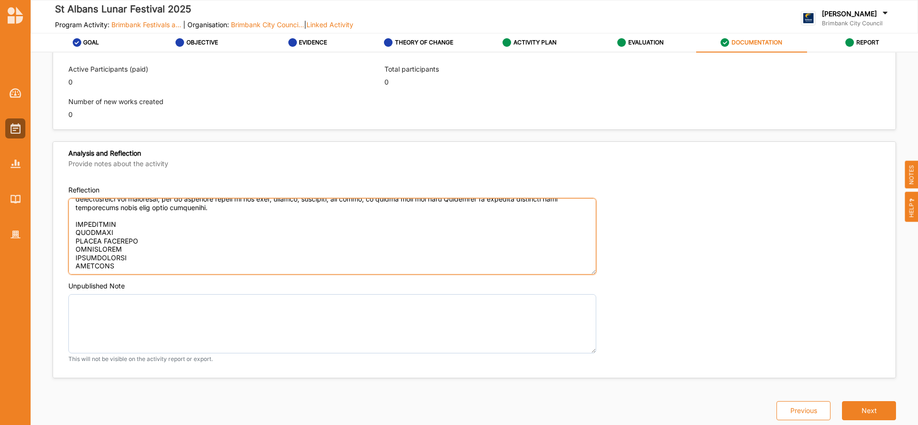
click at [127, 214] on textarea "Reflection" at bounding box center [332, 236] width 528 height 76
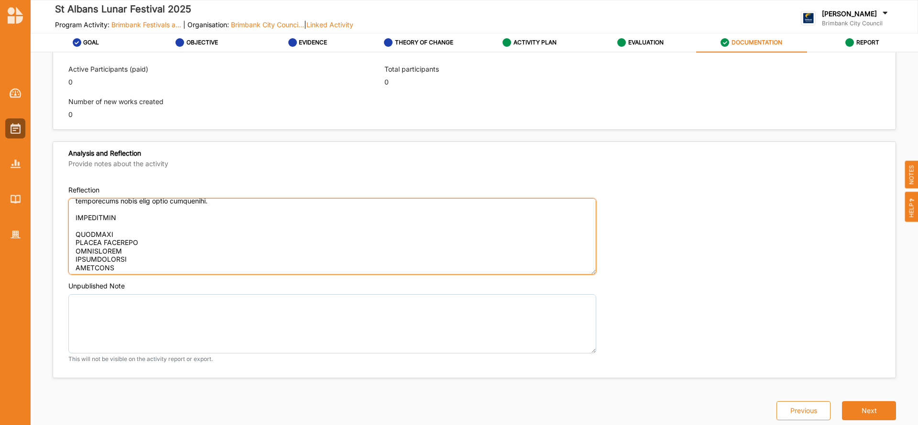
paste textarea "Fireworks, crackers. lion dancing and an event with no major incidents."
click at [114, 244] on textarea "Reflection" at bounding box center [332, 236] width 528 height 76
paste textarea "Australian Vietnamese Womens Association and the Braybrook [DEMOGRAPHIC_DATA]"
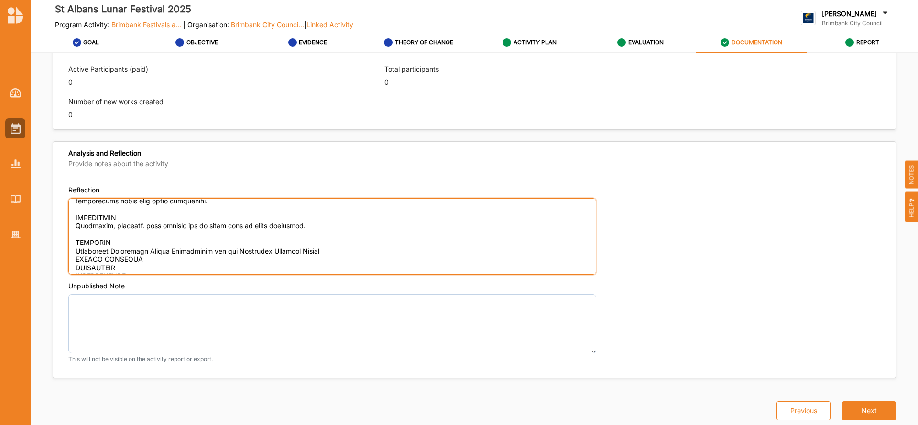
click at [289, 251] on textarea "Reflection" at bounding box center [332, 236] width 528 height 76
click at [341, 252] on textarea "Reflection" at bounding box center [332, 236] width 528 height 76
click at [156, 266] on textarea "Reflection" at bounding box center [332, 236] width 528 height 76
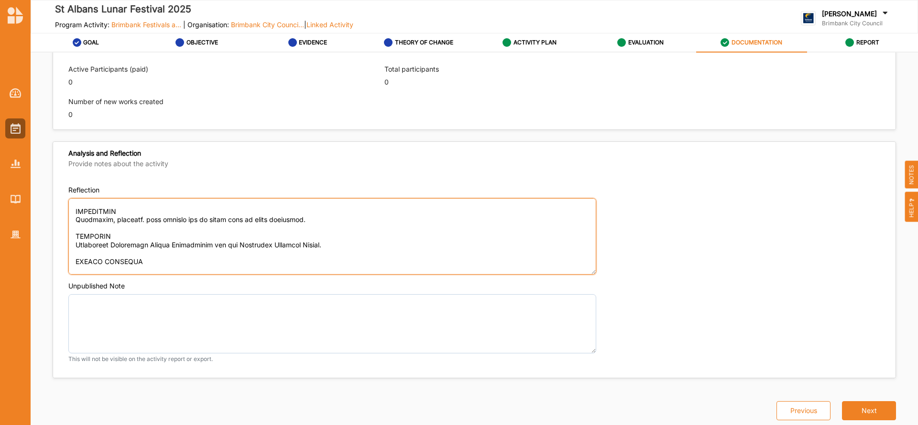
drag, startPoint x: 81, startPoint y: 265, endPoint x: 79, endPoint y: 272, distance: 6.5
click at [79, 272] on textarea "Reflection" at bounding box center [332, 236] width 528 height 76
paste textarea "Yes - delivering a similar event with continuous improvement, working with Coun…"
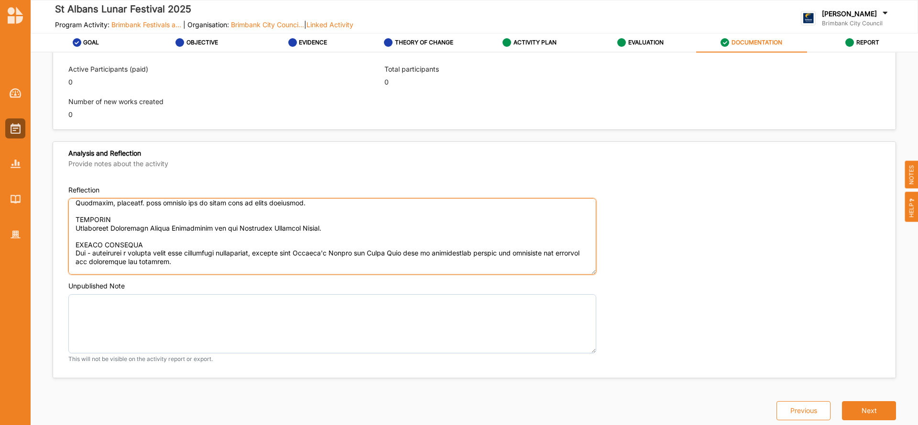
scroll to position [259, 0]
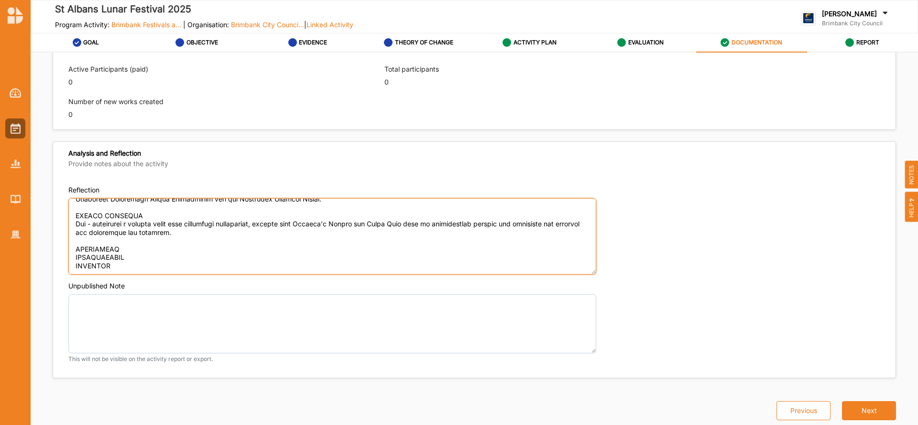
click at [132, 242] on textarea "Reflection" at bounding box center [332, 236] width 528 height 76
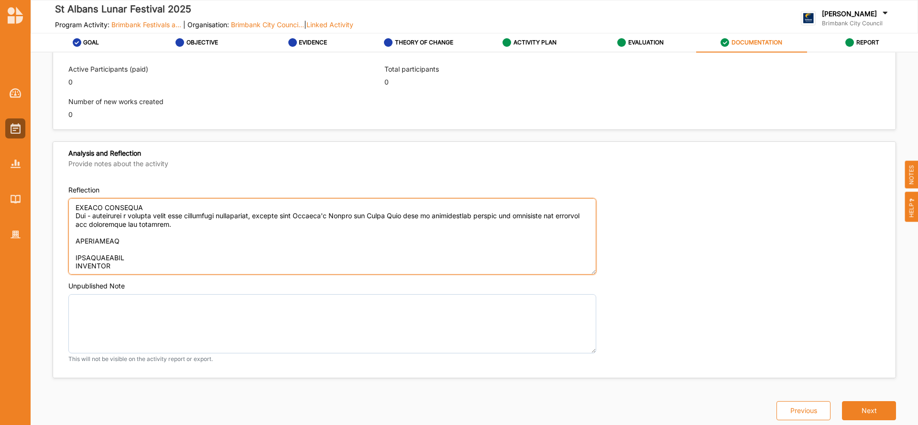
paste textarea "Rising costs - especially insurance Volunteers unreliable at times"
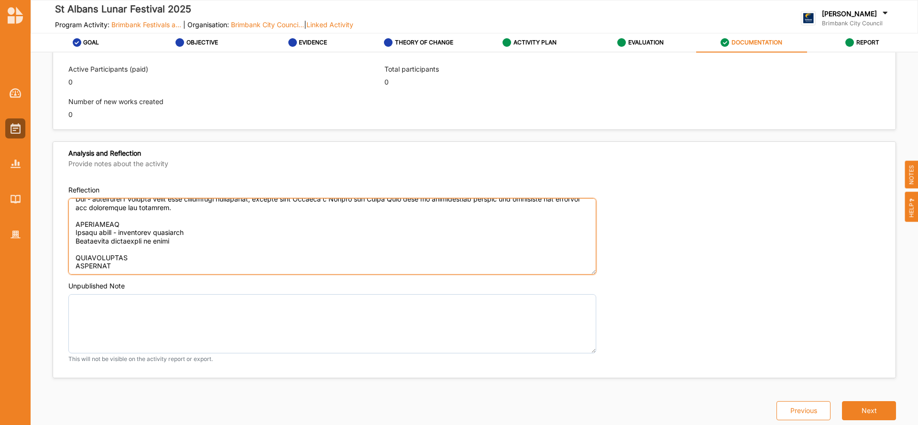
click at [157, 247] on textarea "Reflection" at bounding box center [332, 236] width 528 height 76
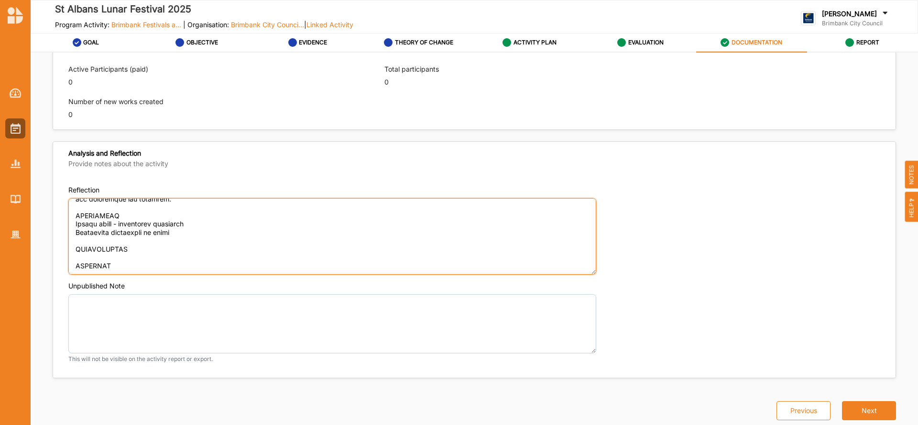
paste textarea "Some suppliers were unreliable and we will be seeking more than one quote for s…"
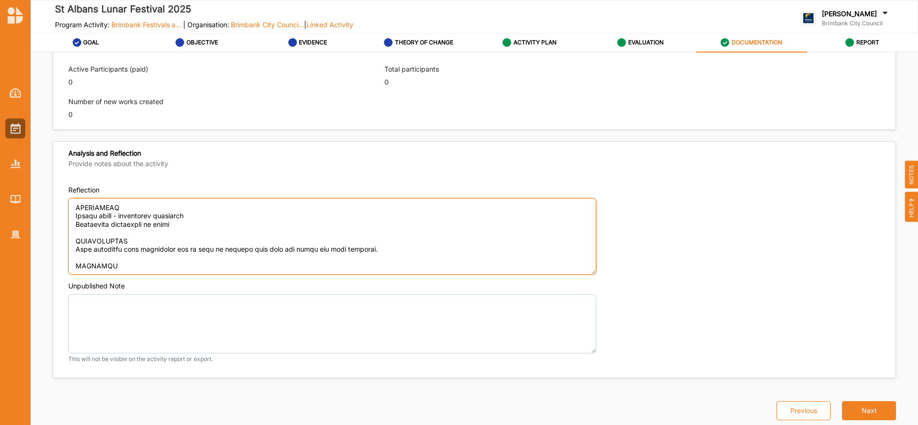
click at [138, 258] on textarea "Reflection" at bounding box center [332, 236] width 528 height 76
paste textarea "No - [PERSON_NAME] is a STAR"
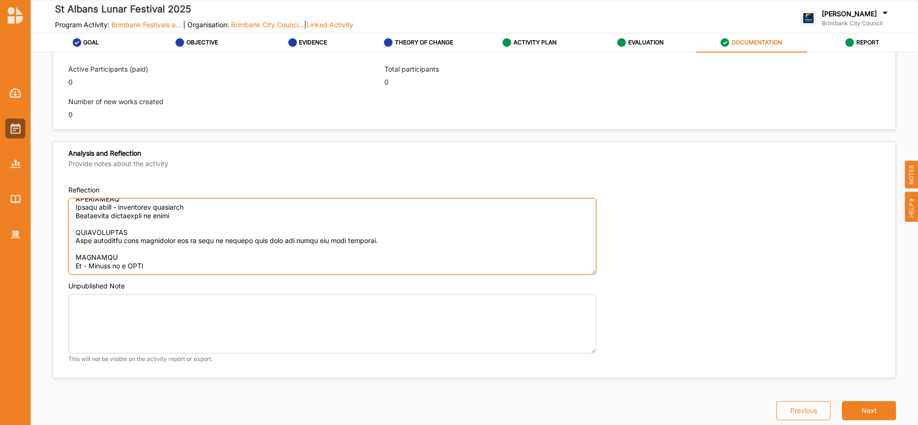
scroll to position [305, 0]
click at [101, 266] on textarea "Reflection" at bounding box center [332, 236] width 528 height 76
paste textarea "Some mapping software, something easy and practical all members of the communit…"
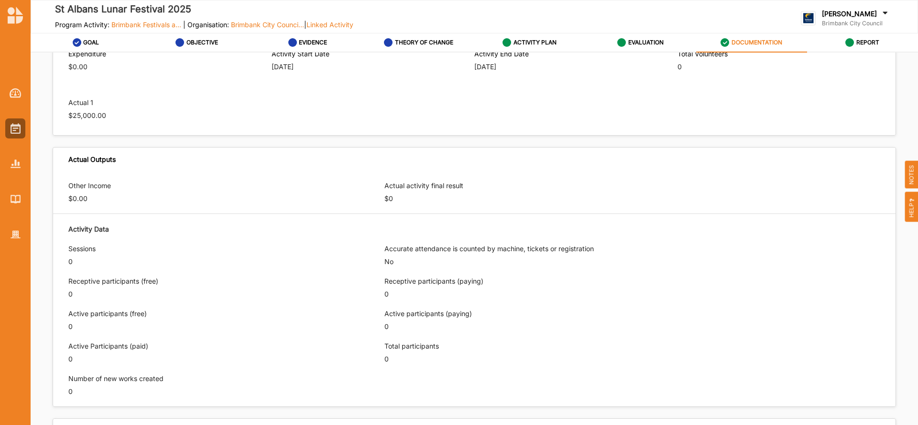
scroll to position [137, 0]
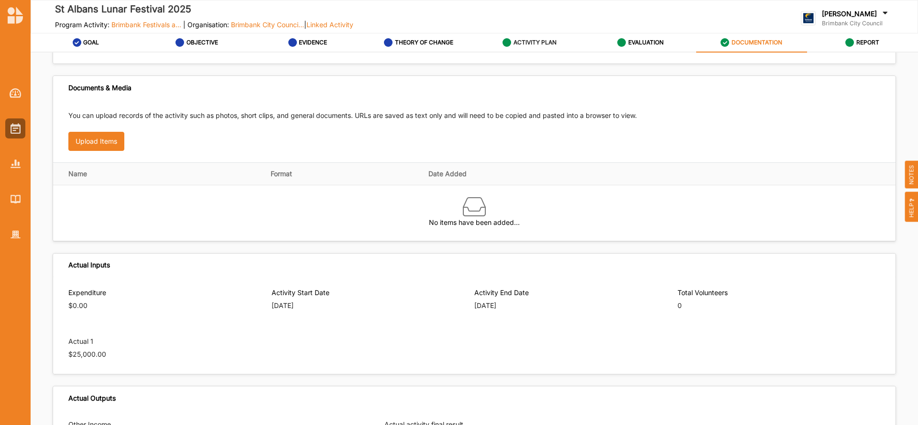
type textarea "OUTCOMES ACHIEVED The event bought together 50,000 people from across [GEOGRAPH…"
click at [529, 40] on label "ACTIVITY PLAN" at bounding box center [534, 43] width 43 height 8
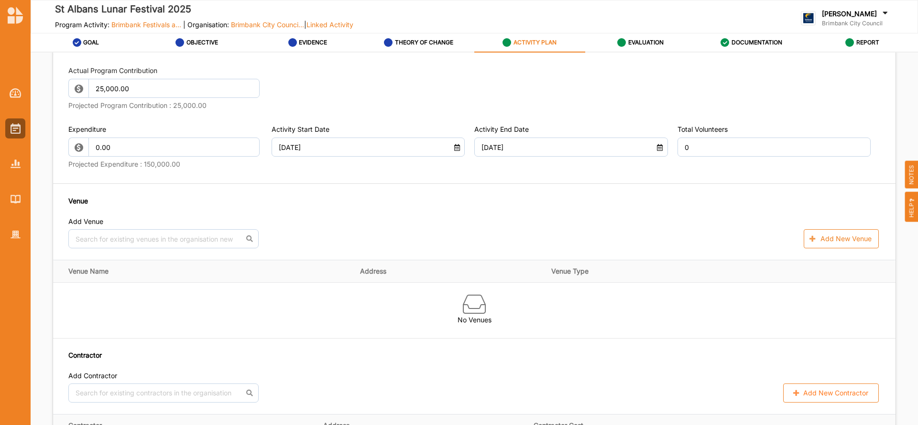
scroll to position [513, 0]
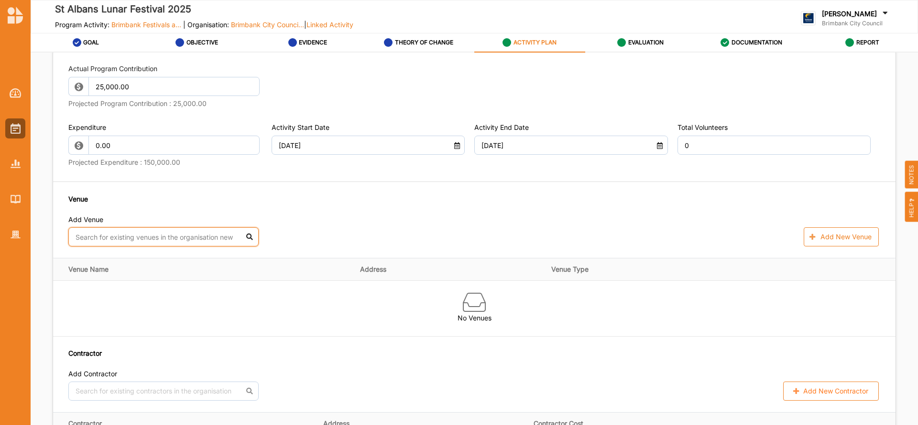
click at [173, 238] on input "text" at bounding box center [163, 237] width 190 height 19
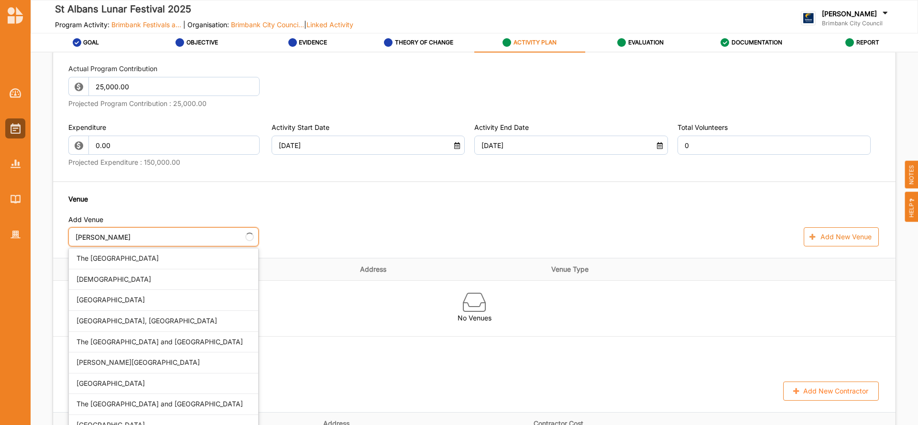
type input "alfr"
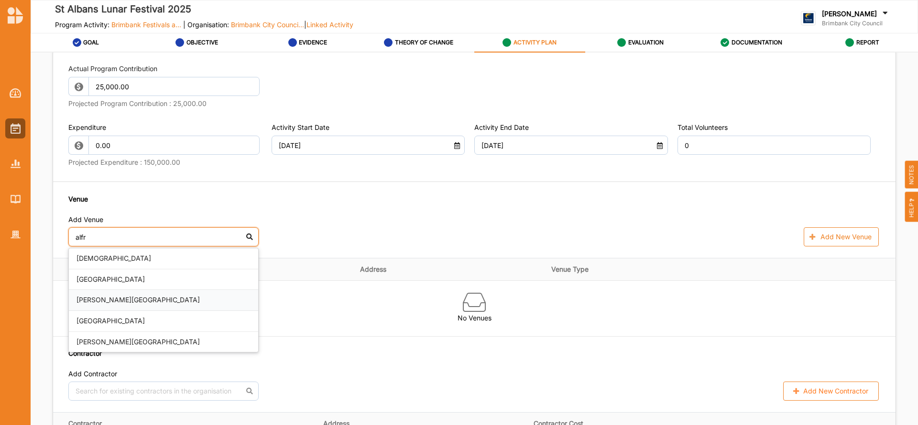
click at [115, 297] on div "[PERSON_NAME][GEOGRAPHIC_DATA]" at bounding box center [163, 300] width 189 height 21
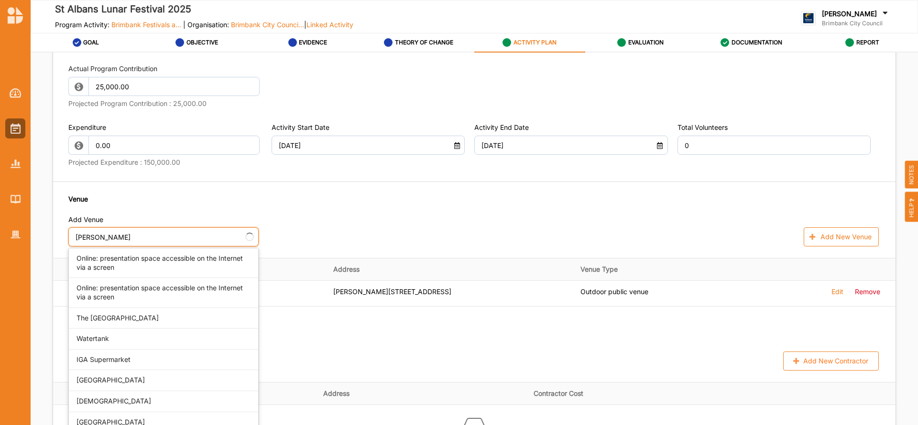
type input "alfr"
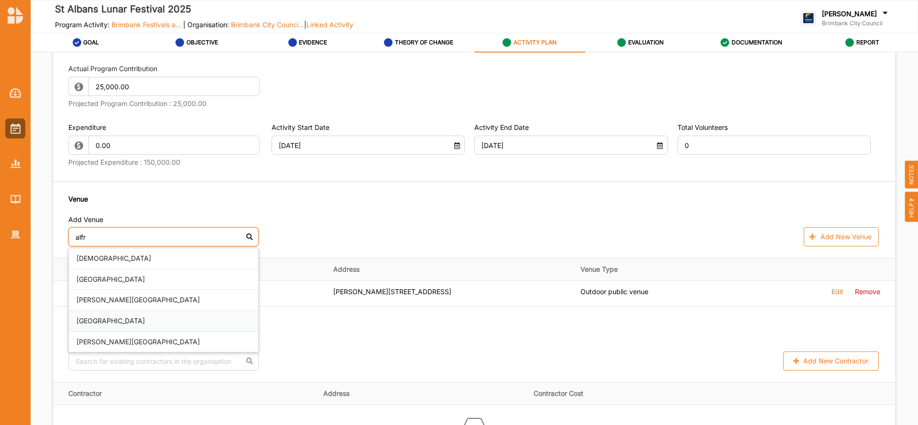
click at [133, 321] on div "[GEOGRAPHIC_DATA]" at bounding box center [163, 321] width 189 height 21
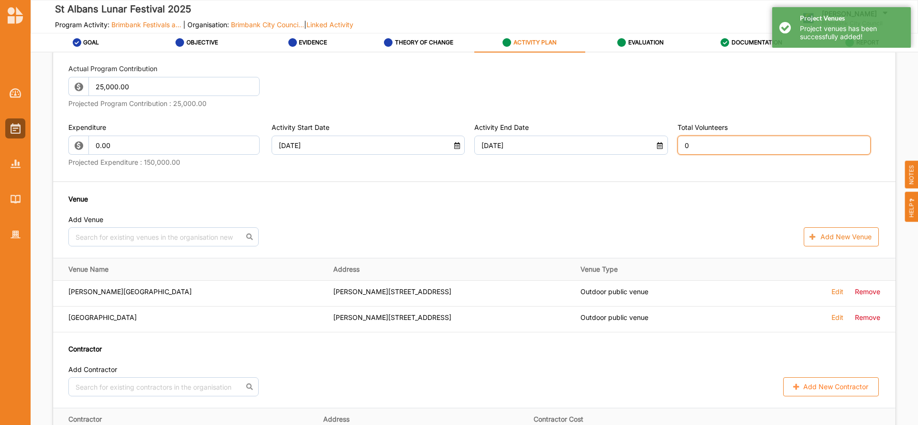
click at [707, 147] on input "0" at bounding box center [774, 145] width 194 height 19
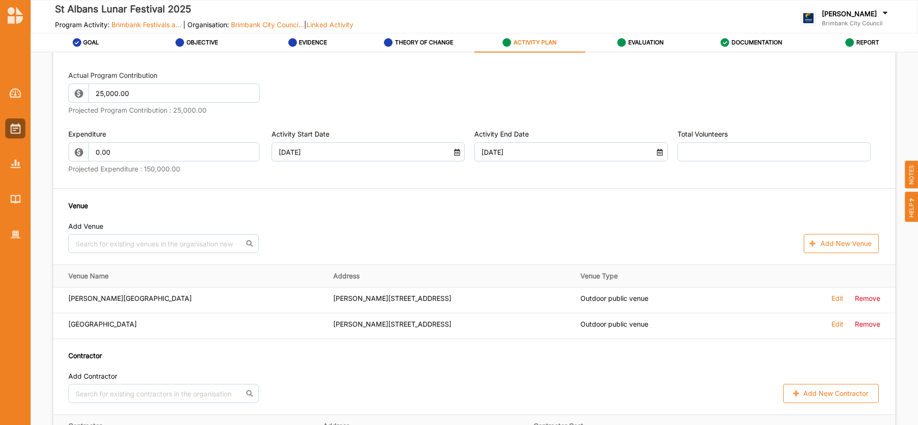
type input "0"
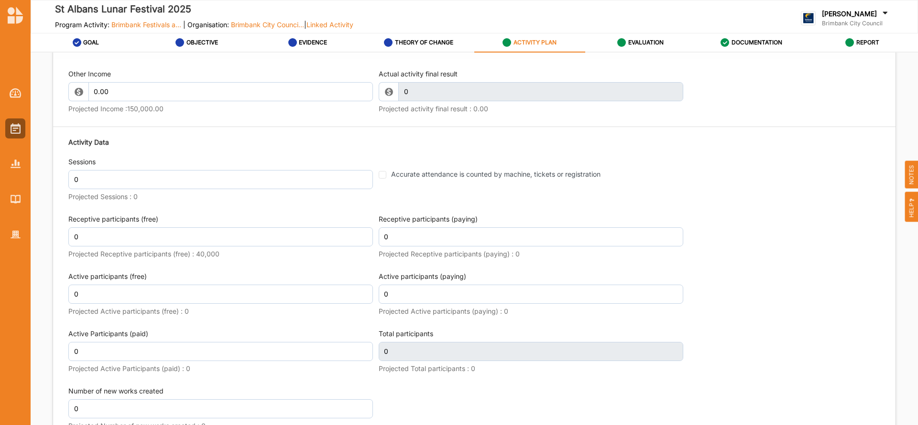
scroll to position [1163, 0]
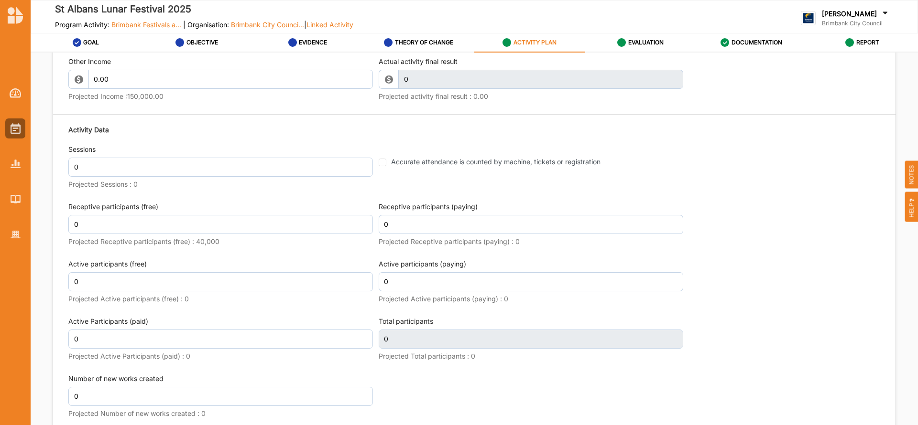
type input "10"
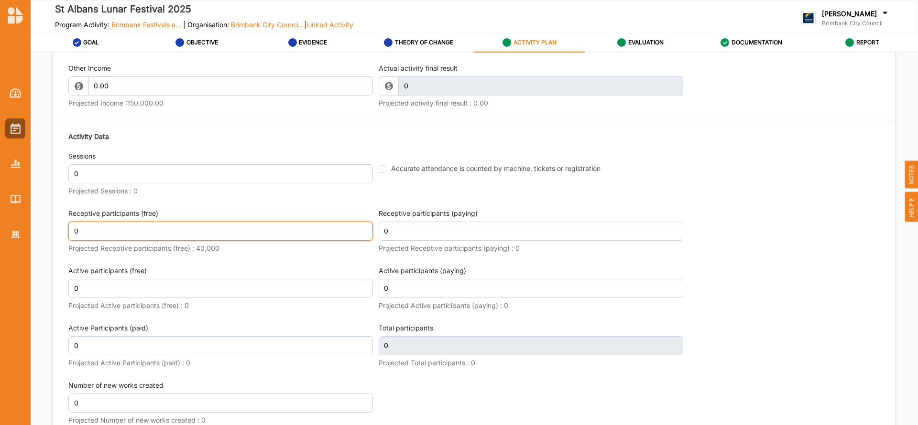
click at [86, 227] on input "0" at bounding box center [220, 231] width 305 height 19
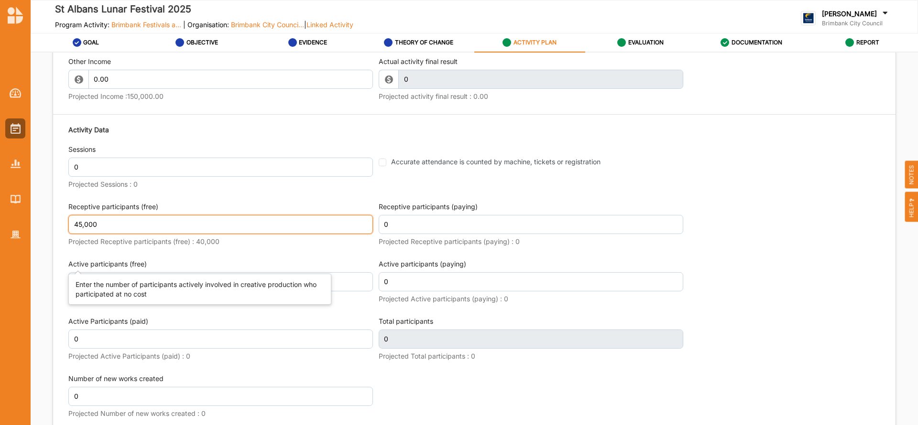
type input "45,000"
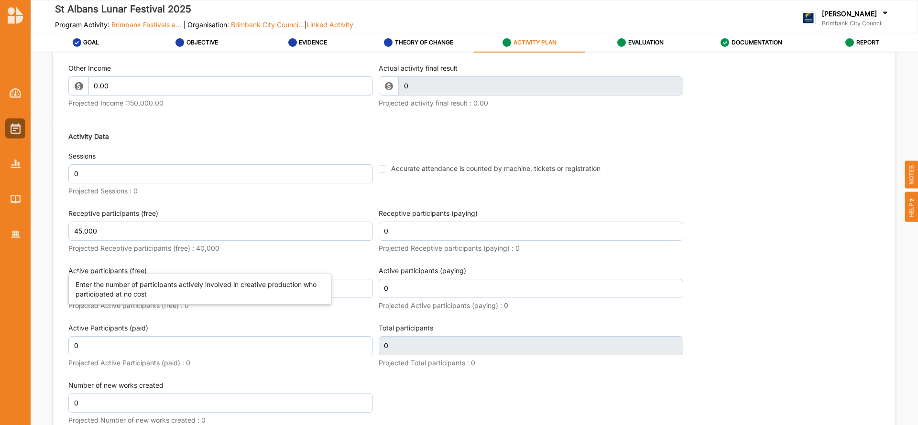
scroll to position [1170, 0]
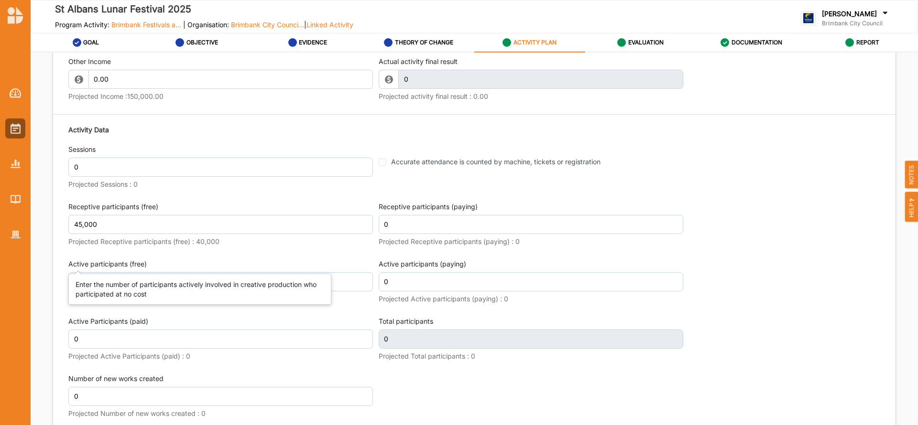
click at [284, 260] on label "Active participants (free)" at bounding box center [220, 265] width 305 height 10
type input "45,000"
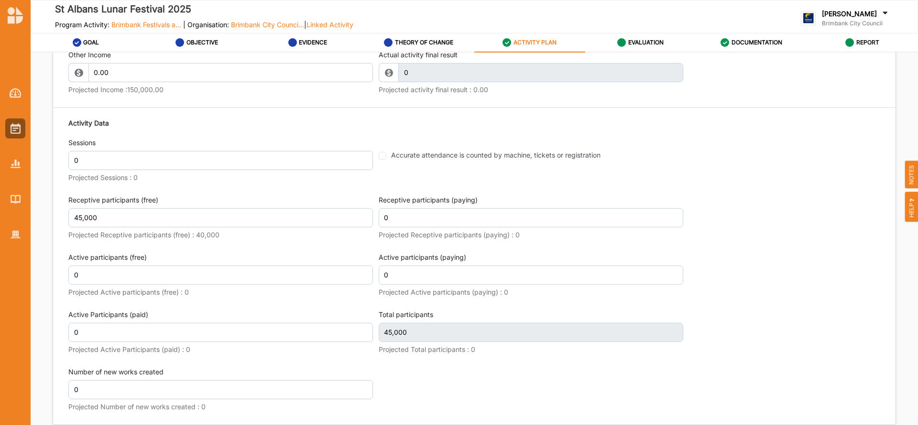
scroll to position [1163, 0]
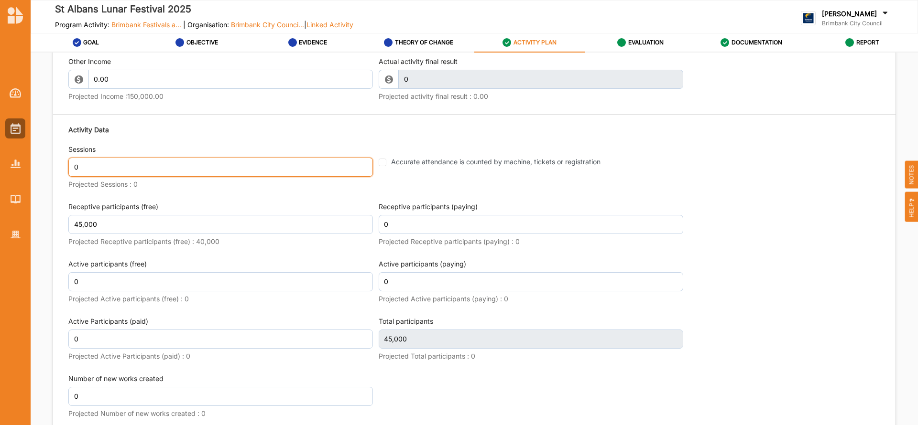
click at [82, 168] on input "0" at bounding box center [220, 167] width 305 height 19
type input "1"
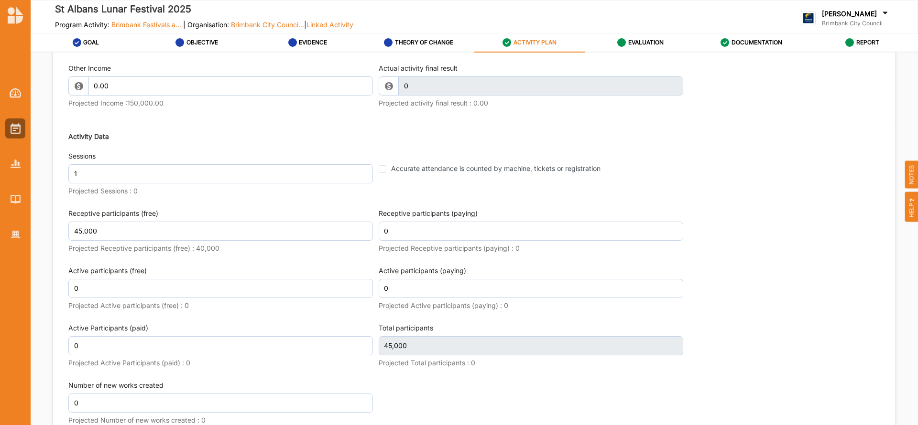
scroll to position [1170, 0]
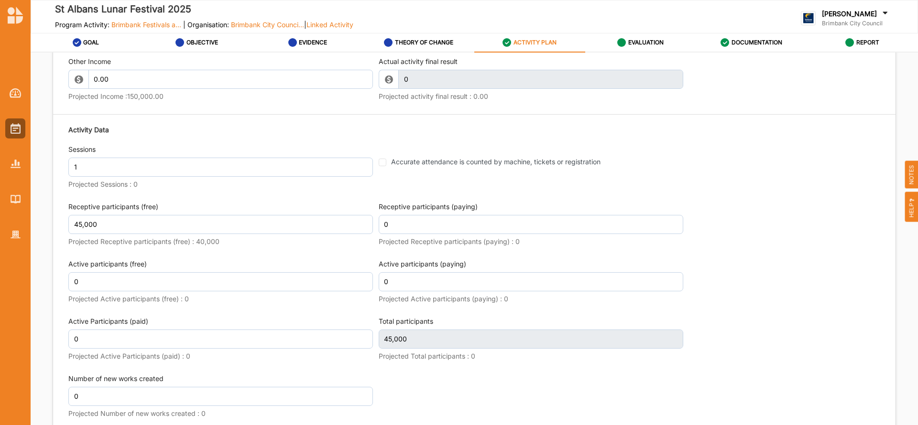
click at [89, 199] on div "Activity Data Sessions 1 Projected Sessions : 0 Accurate attendance is counted …" at bounding box center [474, 273] width 812 height 306
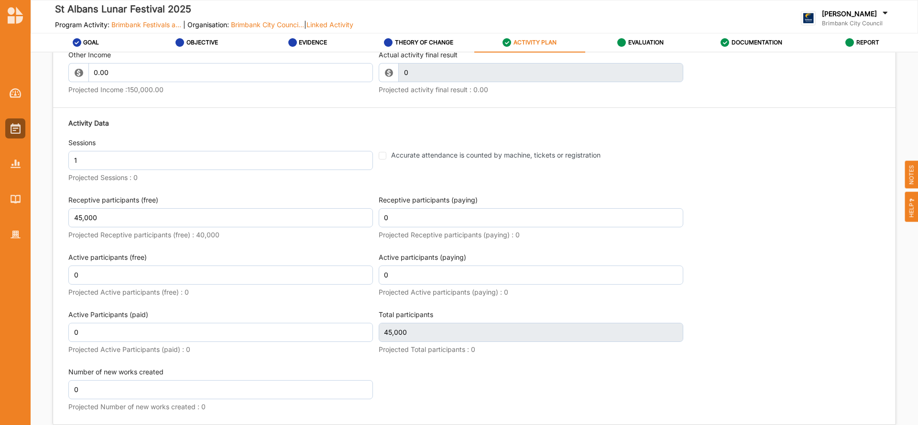
scroll to position [1163, 0]
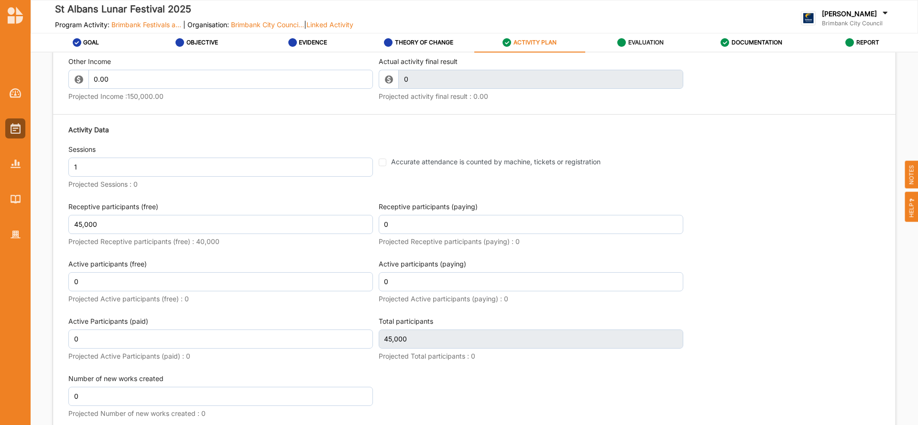
click at [634, 42] on label "EVALUATION" at bounding box center [645, 43] width 35 height 8
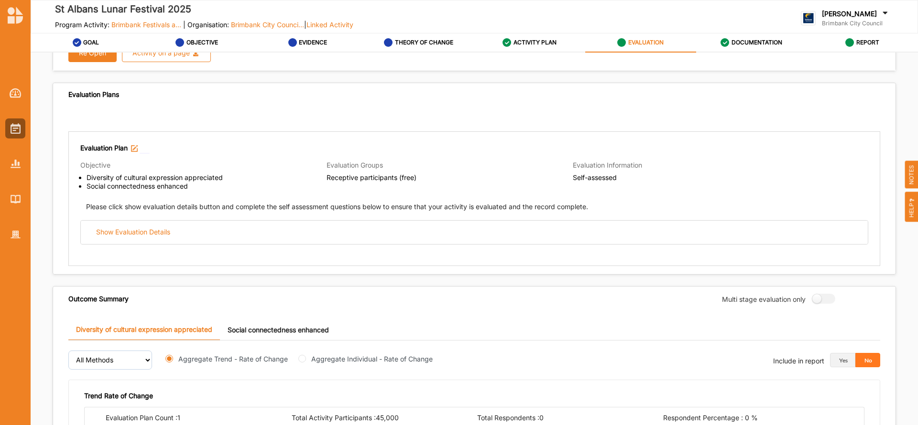
scroll to position [50, 0]
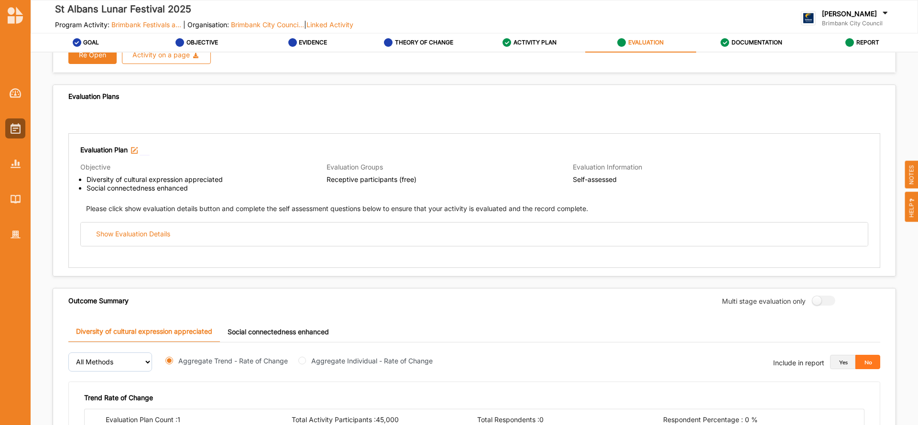
click at [833, 360] on button "Yes" at bounding box center [842, 362] width 25 height 14
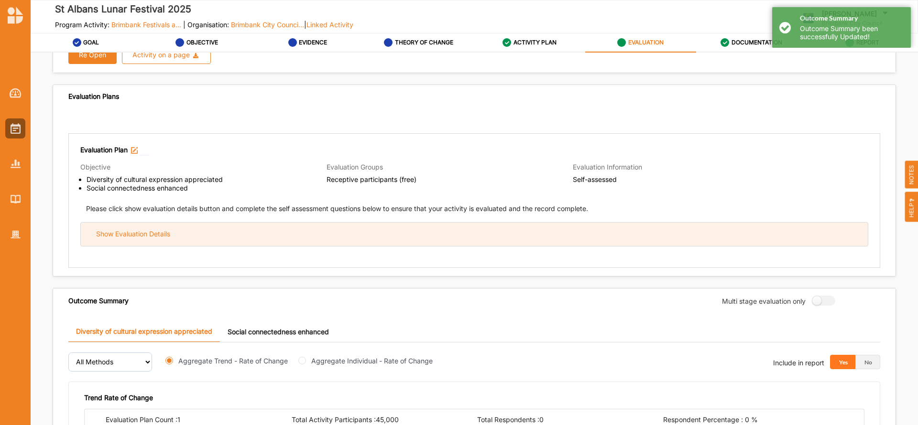
click at [249, 242] on div "Show Evaluation Details" at bounding box center [474, 234] width 787 height 23
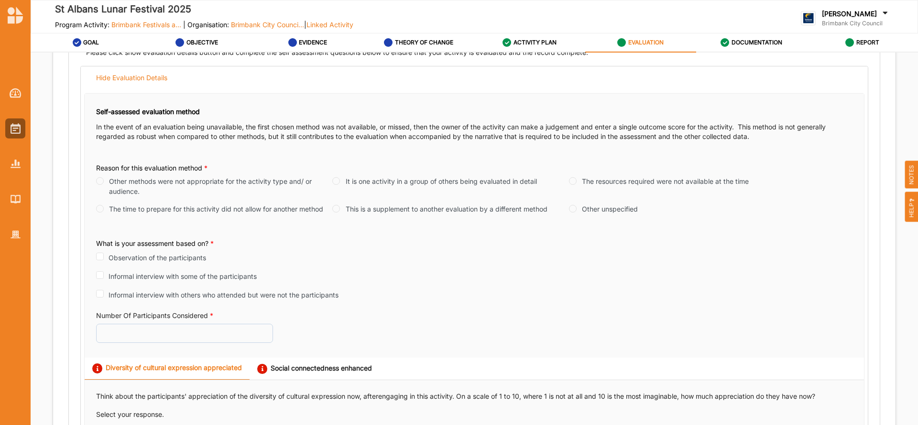
scroll to position [210, 0]
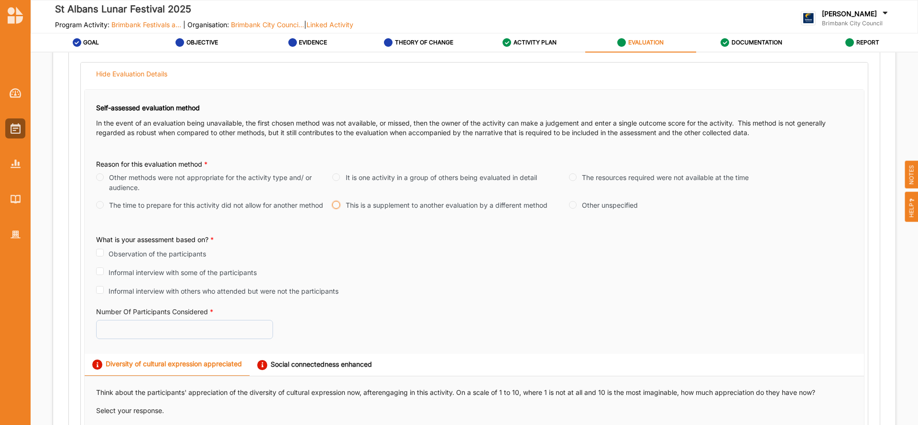
click at [334, 205] on input "This is a supplement to another evaluation by a different method" at bounding box center [336, 205] width 8 height 8
radio input "true"
click at [100, 253] on input "Observation of the participants" at bounding box center [100, 253] width 8 height 8
checkbox input "true"
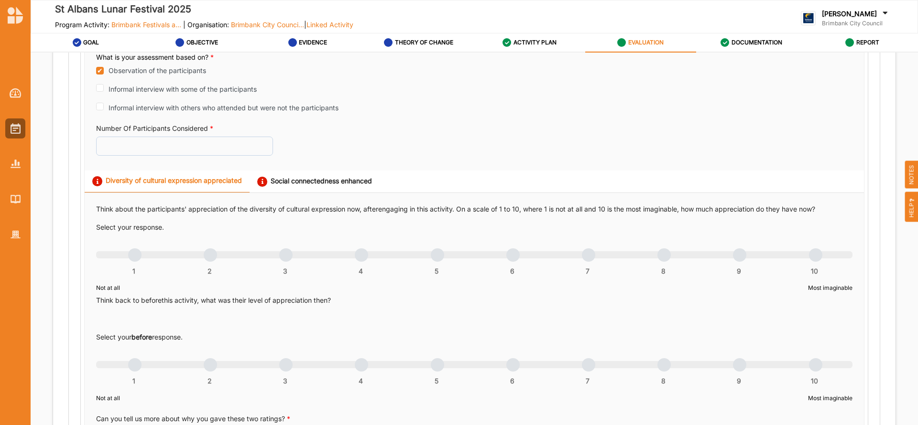
scroll to position [401, 0]
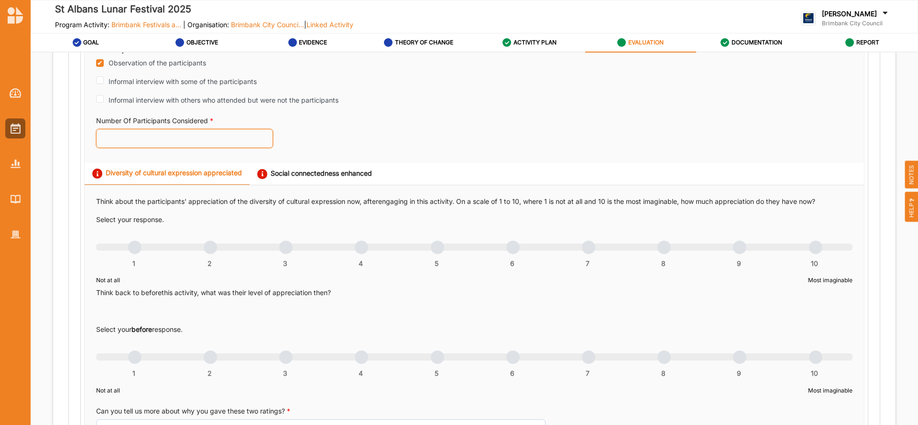
click at [177, 134] on input "Number Of Participants Considered *" at bounding box center [184, 138] width 177 height 19
click at [729, 249] on div "1 2 3 4 5 6 7 8 9 10" at bounding box center [474, 252] width 756 height 7
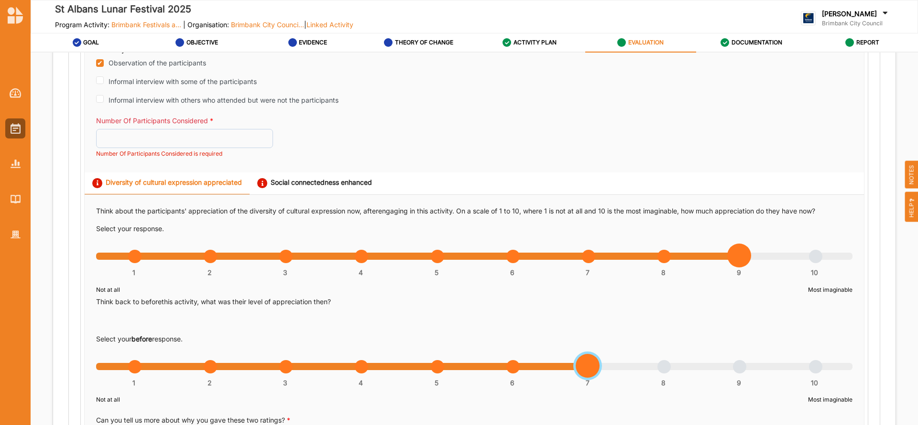
click at [588, 369] on div "1 2 3 4 5 6 7 8 9 10" at bounding box center [474, 372] width 756 height 7
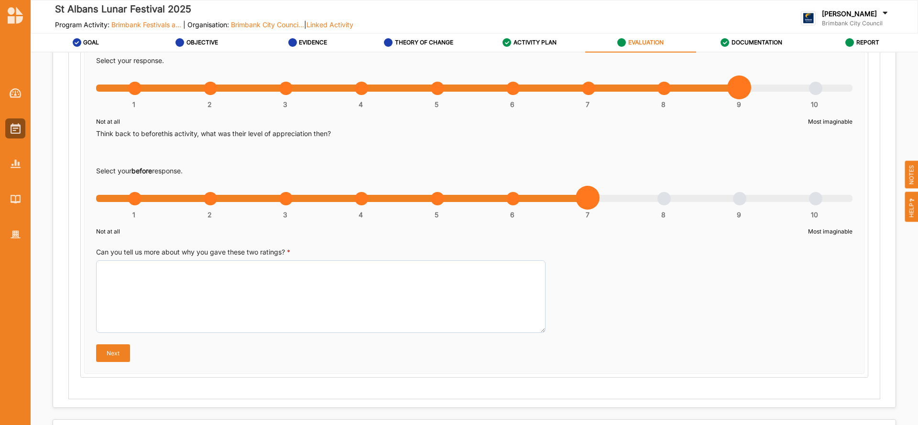
scroll to position [575, 0]
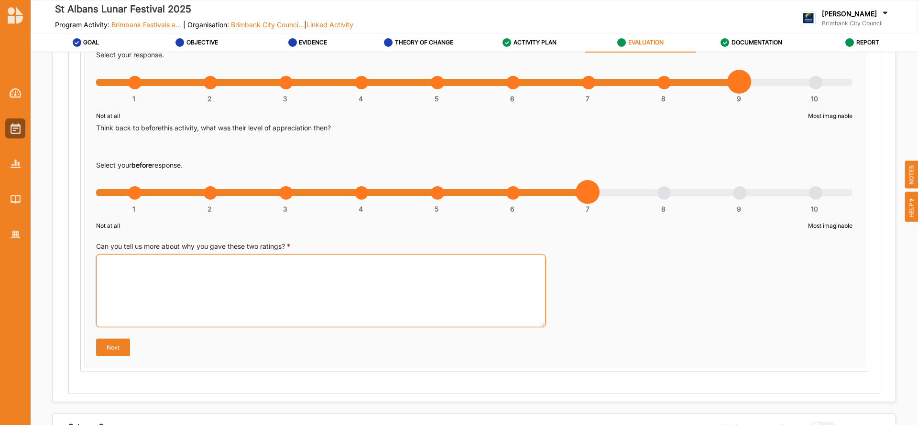
click at [329, 273] on textarea "Can you tell us more about why you gave these two ratings? *" at bounding box center [320, 291] width 449 height 73
click at [198, 268] on textarea "Can you tell us more about why you gave these two ratings? *" at bounding box center [320, 291] width 449 height 73
paste textarea "The event bought together 50,000 people from across [GEOGRAPHIC_DATA]'s North W…"
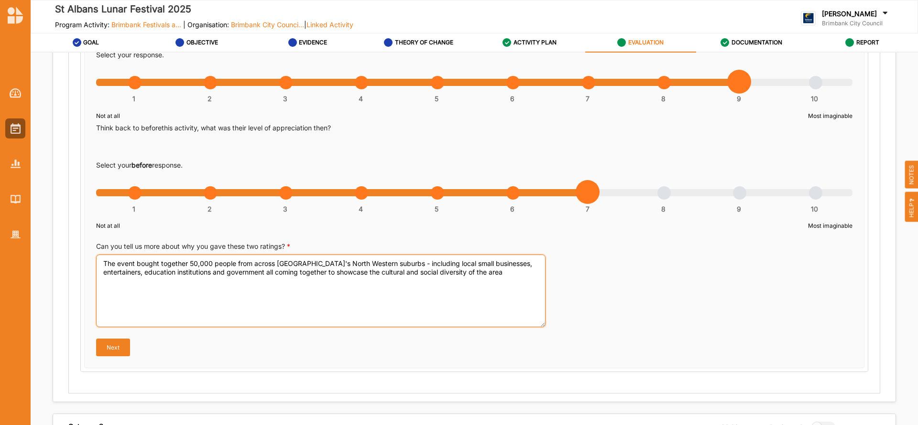
type textarea "The event bought together 50,000 people from across [GEOGRAPHIC_DATA]'s North W…"
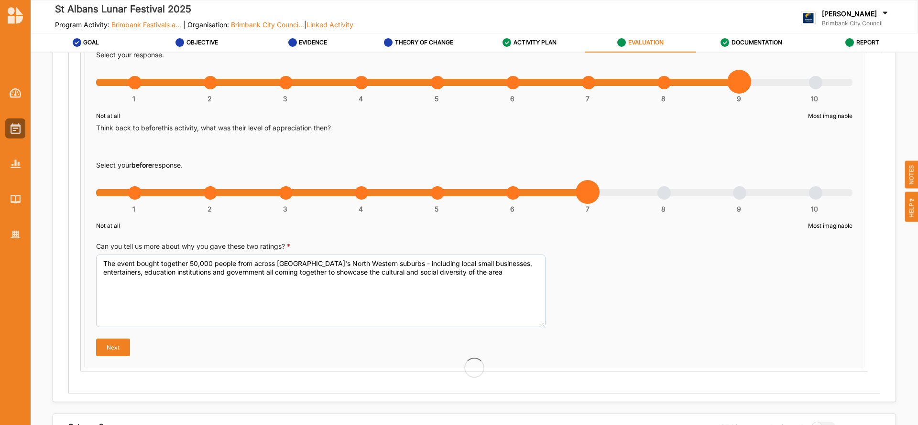
click at [110, 348] on button "Next" at bounding box center [113, 347] width 34 height 17
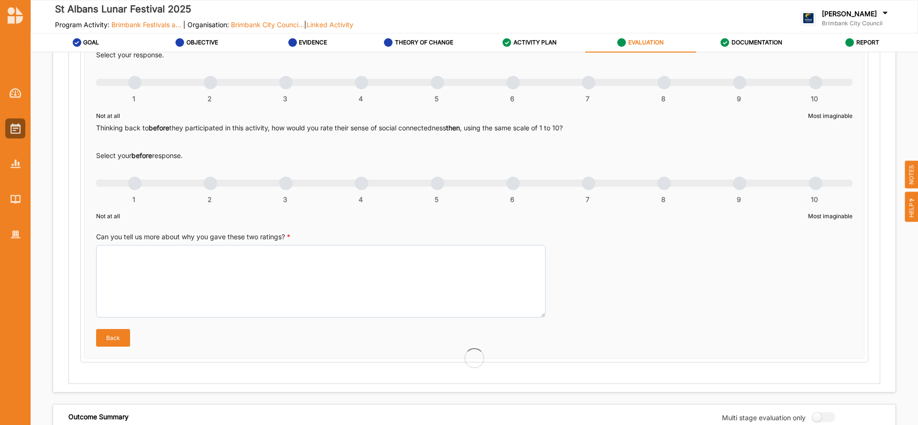
scroll to position [521, 0]
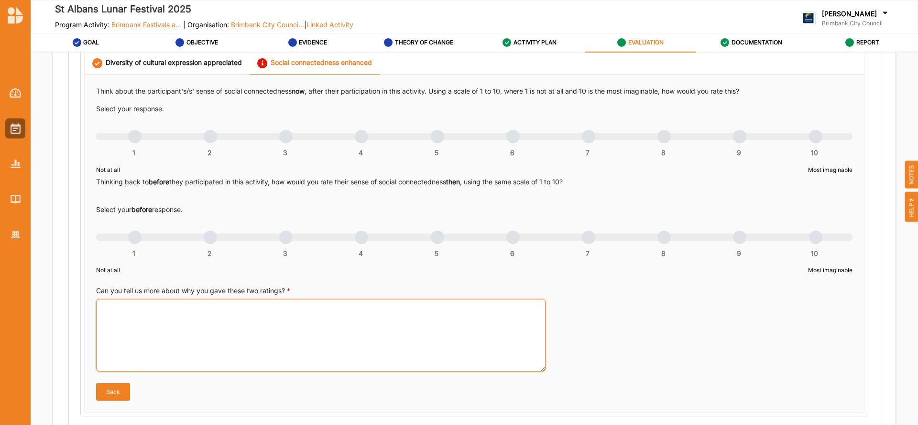
click at [207, 323] on textarea "Can you tell us more about why you gave these two ratings? *" at bounding box center [320, 335] width 449 height 73
paste textarea "Sense of community pride. The highlight, was being together. Outside of this, o…"
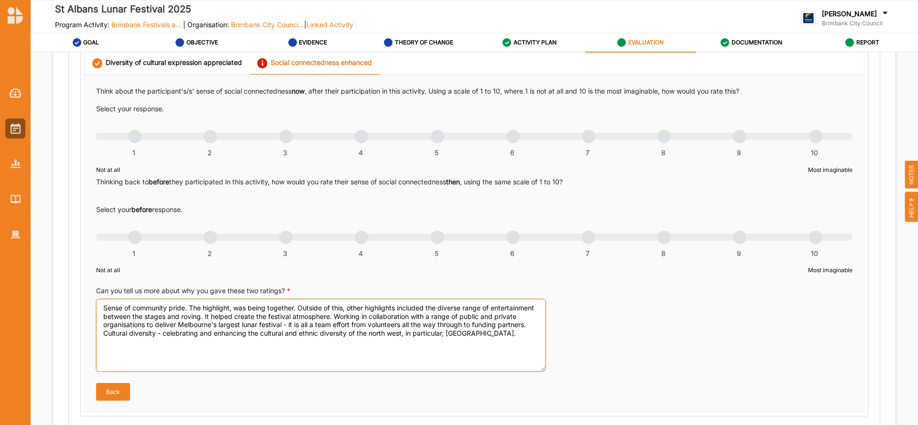
type textarea "Sense of community pride. The highlight, was being together. Outside of this, o…"
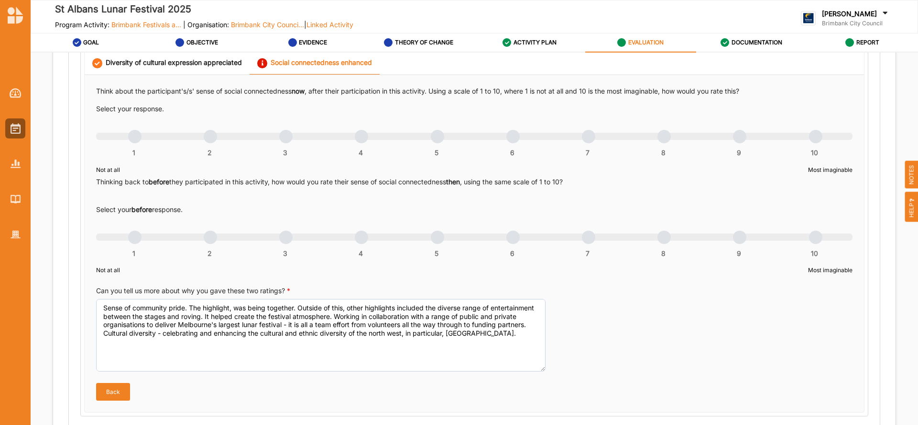
click at [734, 138] on div "1 2 3 4 5 6 7 8 9 10" at bounding box center [474, 141] width 756 height 7
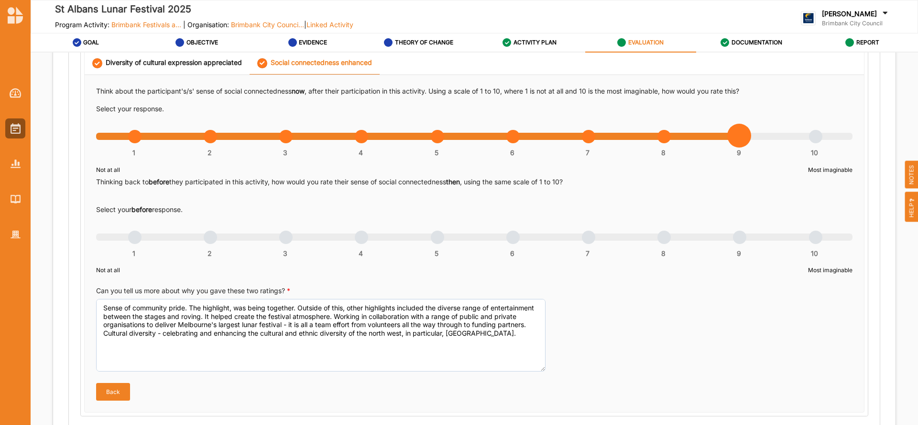
click at [583, 239] on div "1 2 3 4 5 6 7 8 9 10" at bounding box center [474, 242] width 756 height 7
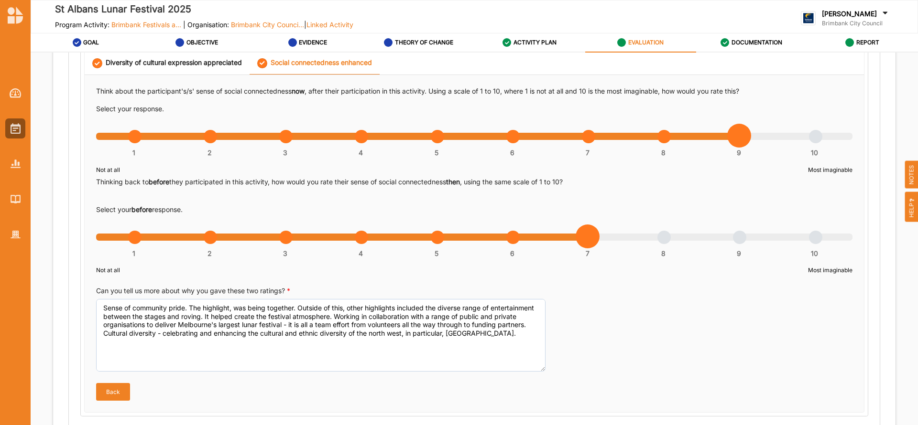
click at [113, 390] on button "Back" at bounding box center [113, 391] width 34 height 17
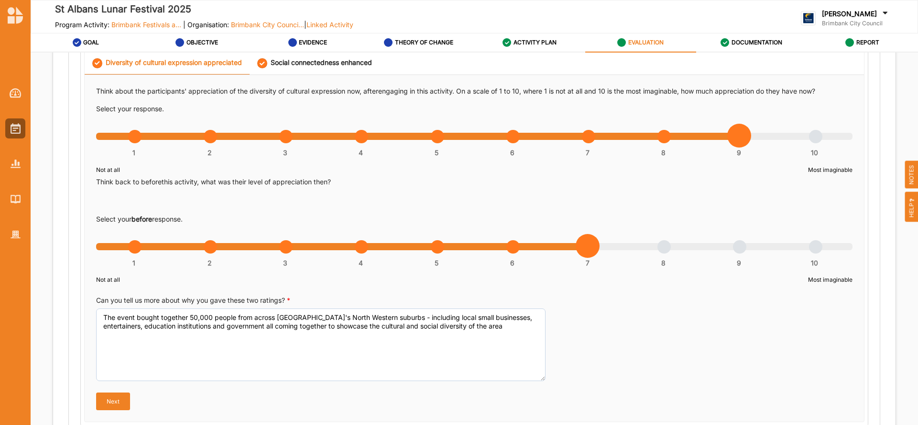
click at [117, 399] on button "Next" at bounding box center [113, 401] width 34 height 17
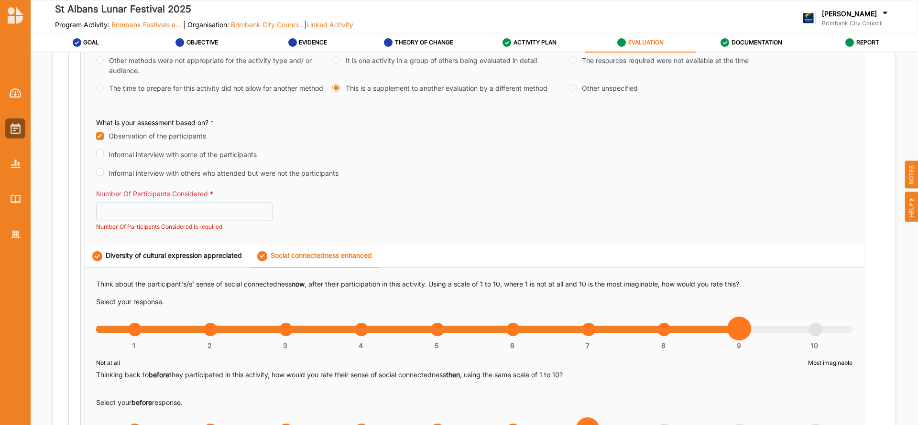
scroll to position [326, 0]
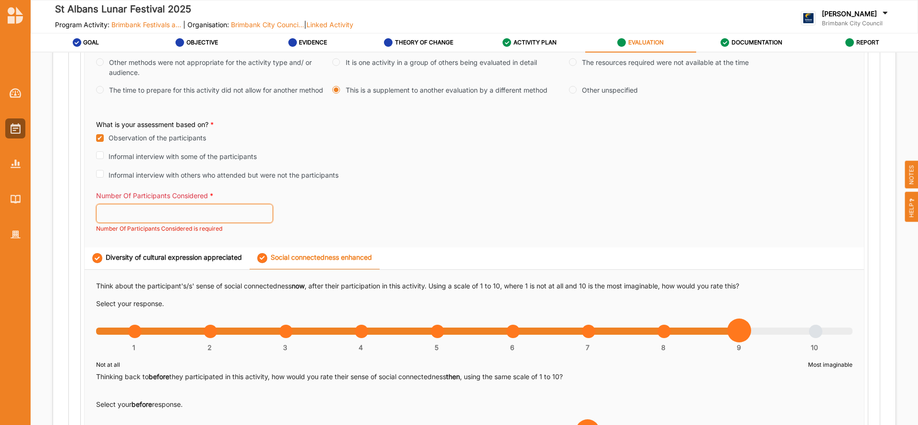
click at [179, 207] on input "Number Of Participants Considered *" at bounding box center [184, 213] width 177 height 19
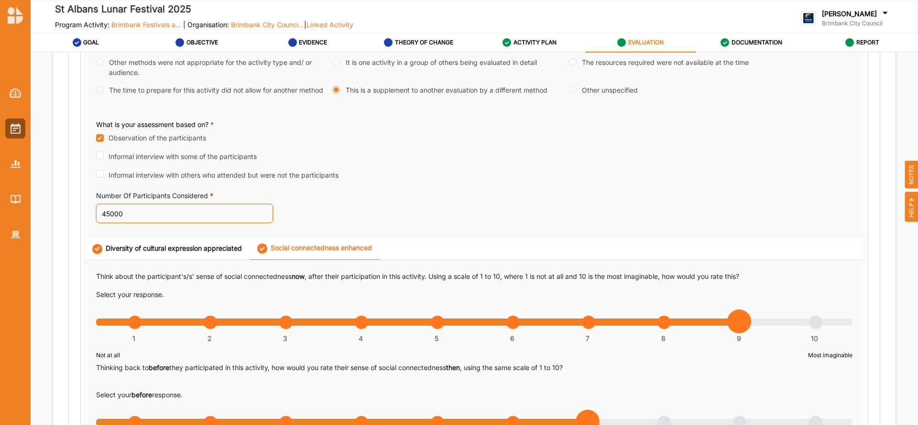
type input "45000"
click at [527, 255] on div "Diversity of cultural expression appreciated Social connectedness enhanced" at bounding box center [474, 249] width 779 height 22
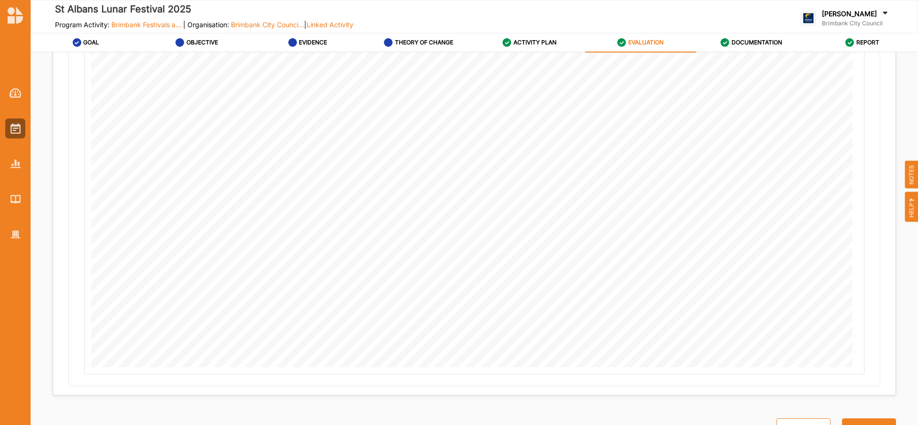
scroll to position [1565, 0]
click at [869, 406] on button "Next" at bounding box center [869, 411] width 54 height 19
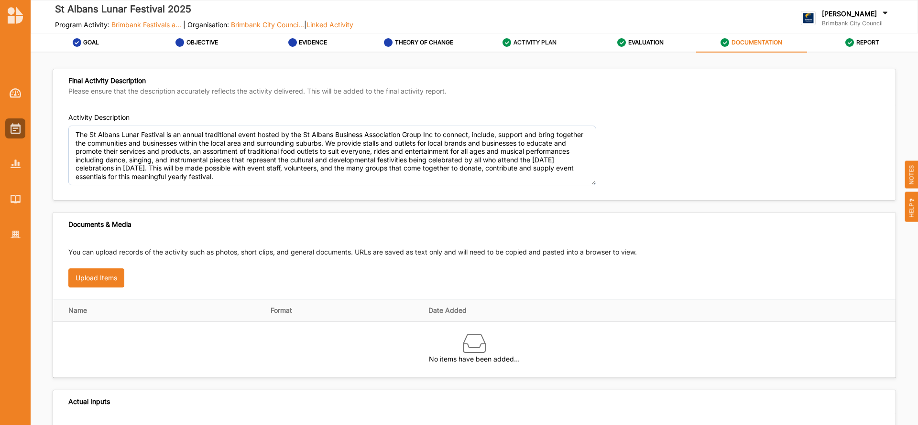
click at [536, 40] on label "ACTIVITY PLAN" at bounding box center [534, 43] width 43 height 8
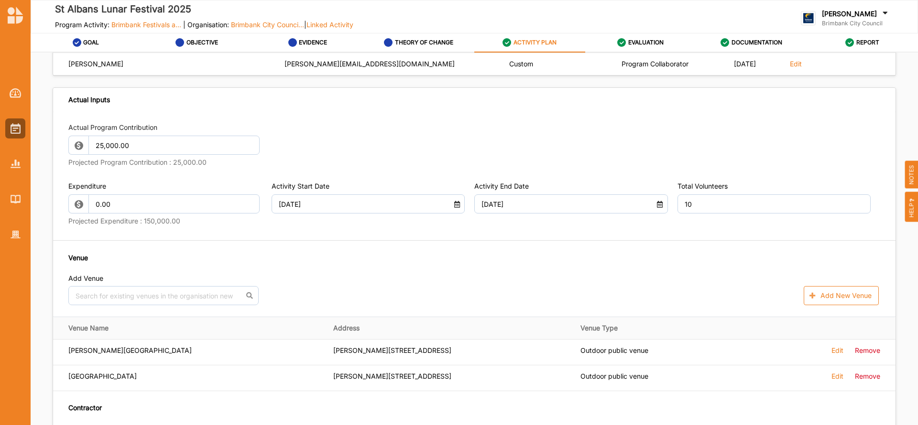
scroll to position [450, 0]
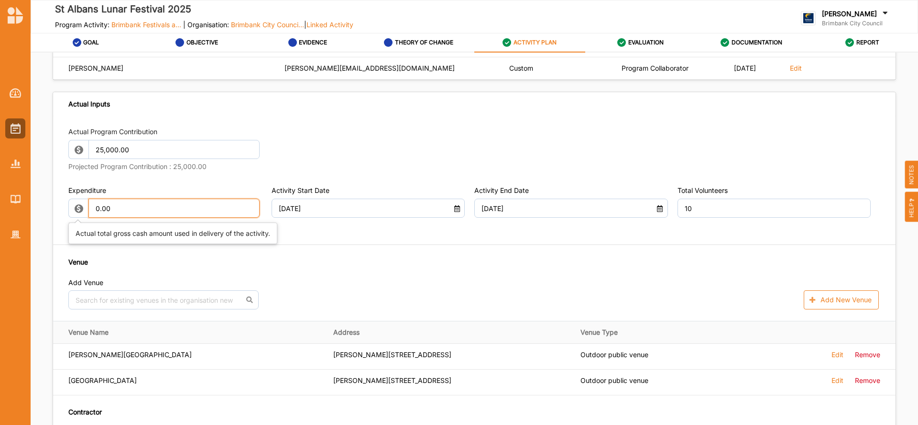
click at [129, 207] on input "0.00" at bounding box center [174, 208] width 172 height 19
type input "0"
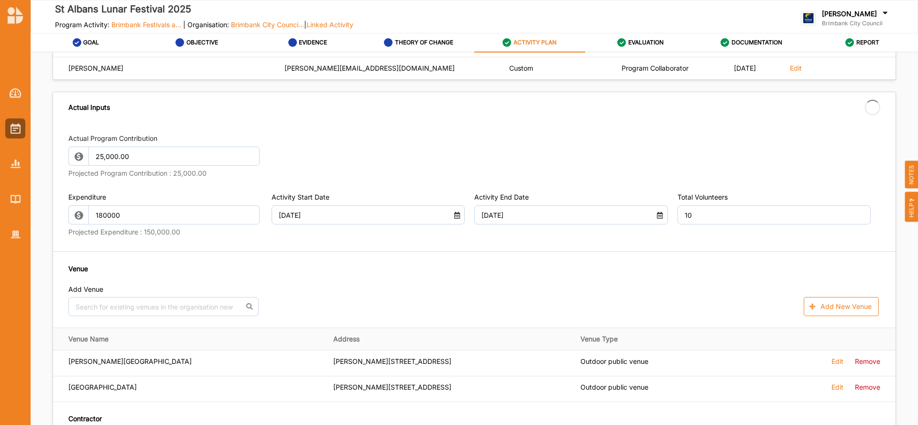
click at [273, 238] on div "Actual Program Contribution 25,000.00 Projected Program Contribution : 25,000.0…" at bounding box center [474, 300] width 842 height 356
type input "180,000.00"
type input "-180,000.00"
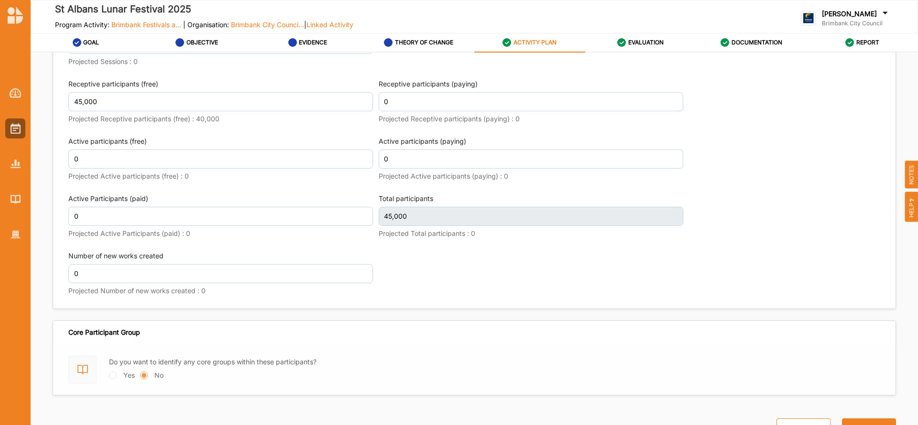
scroll to position [1303, 0]
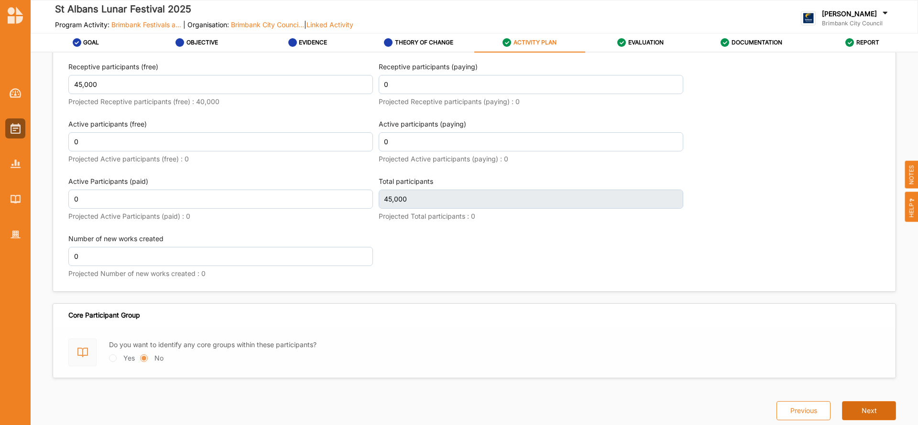
click at [871, 414] on button "Next" at bounding box center [869, 411] width 54 height 19
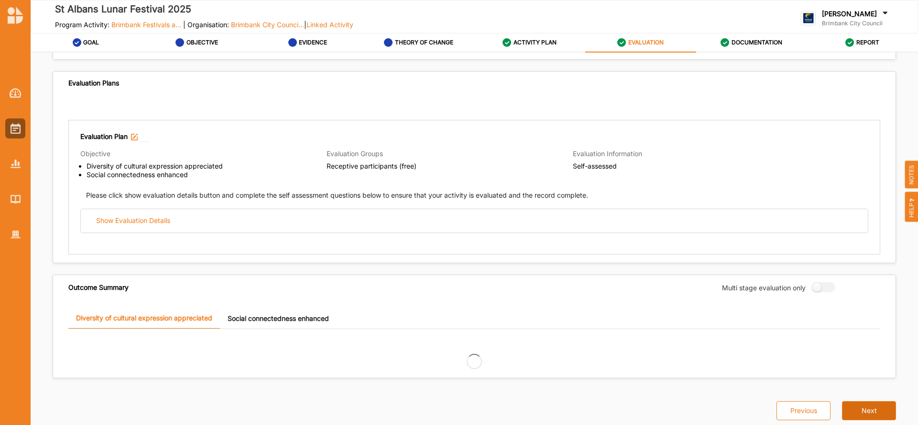
scroll to position [505, 0]
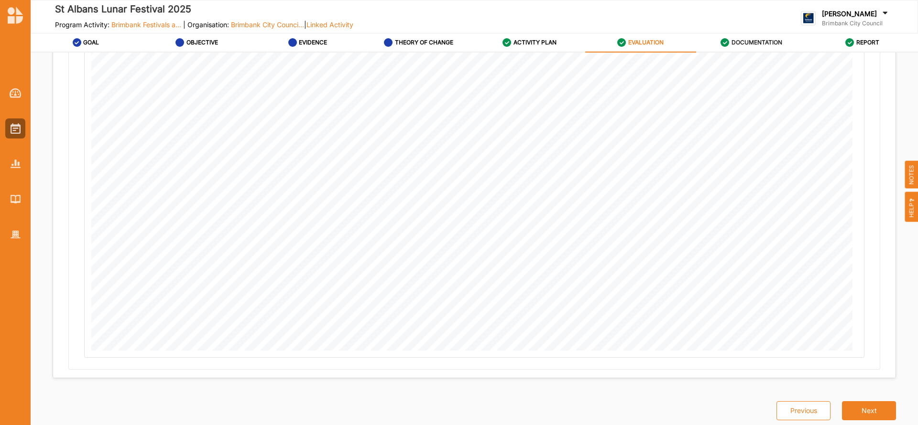
click at [734, 40] on label "DOCUMENTATION" at bounding box center [756, 43] width 51 height 8
